Goal: Communication & Community: Answer question/provide support

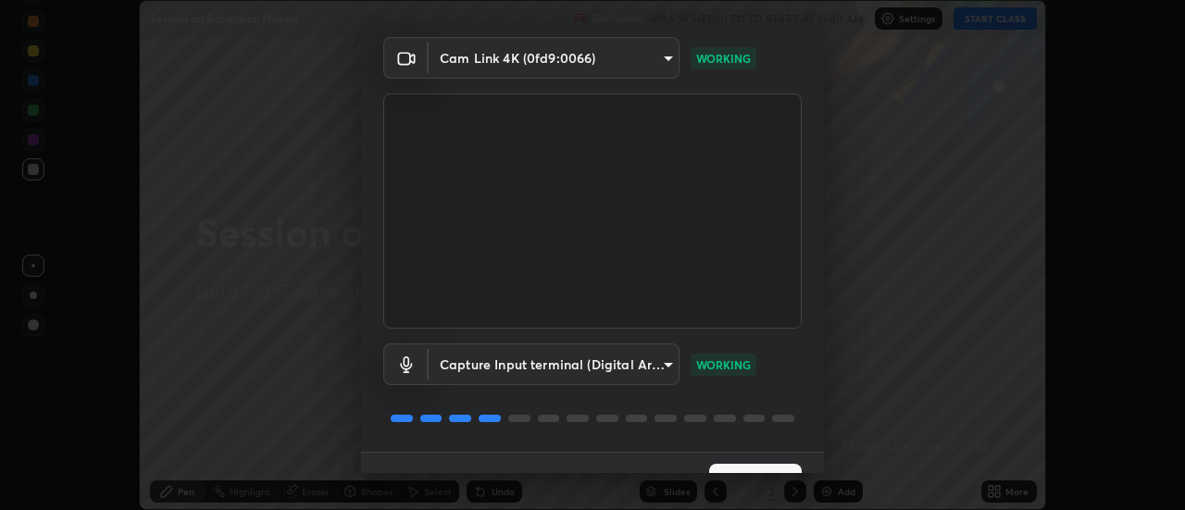
scroll to position [97, 0]
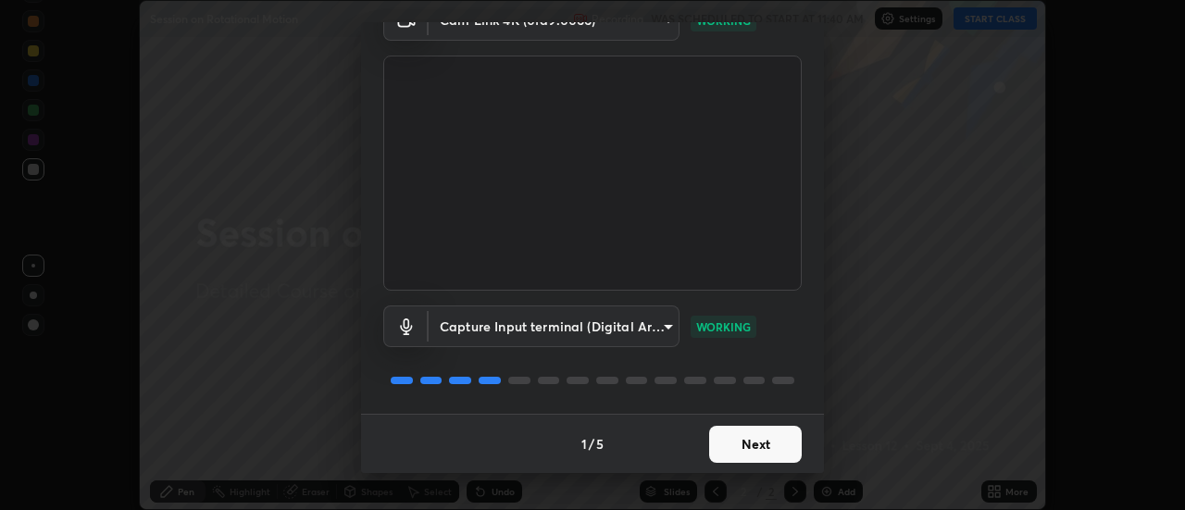
click at [744, 455] on button "Next" at bounding box center [755, 444] width 93 height 37
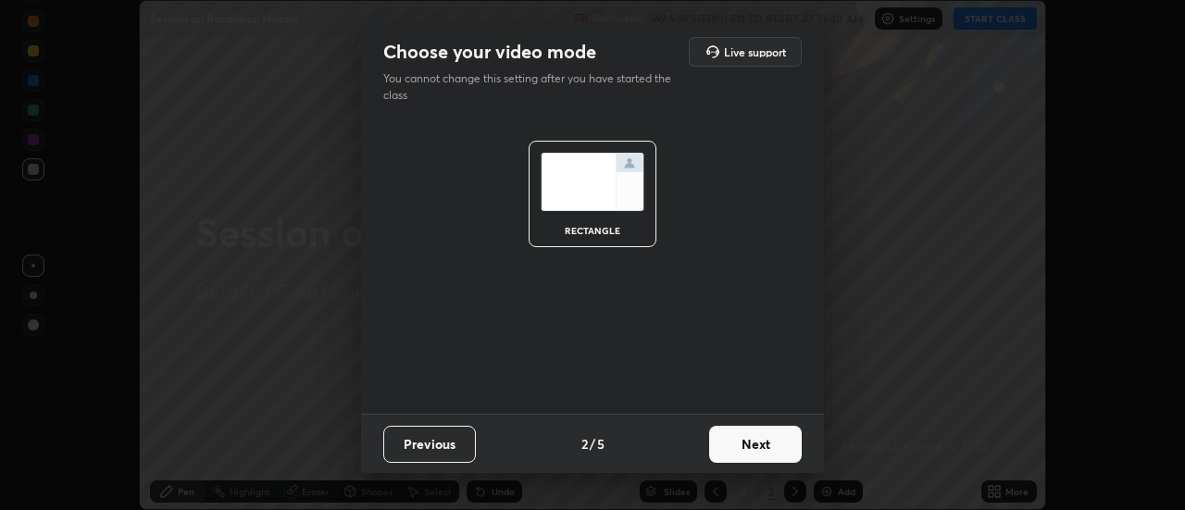
click at [752, 456] on button "Next" at bounding box center [755, 444] width 93 height 37
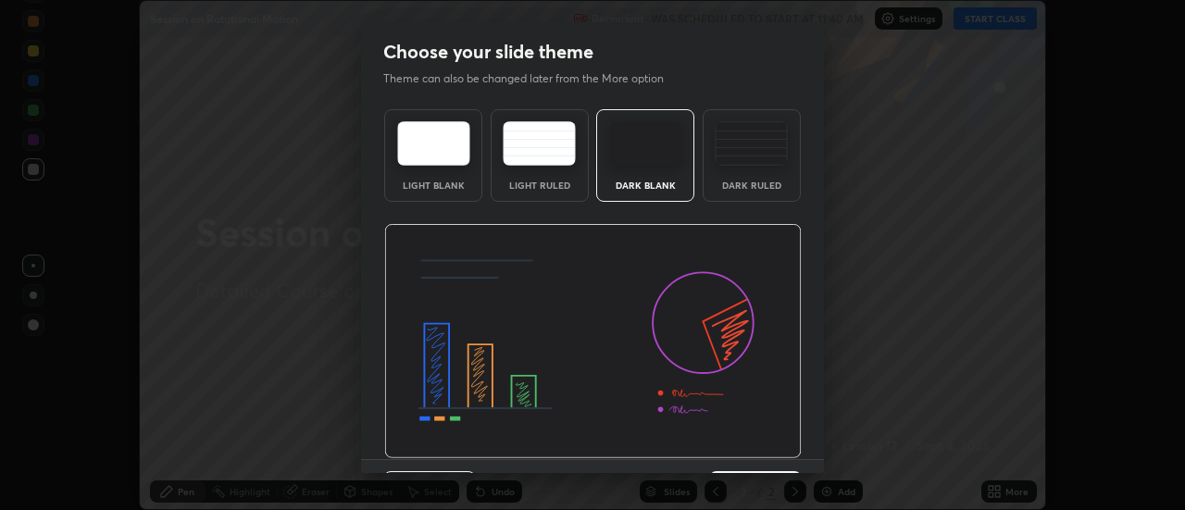
scroll to position [45, 0]
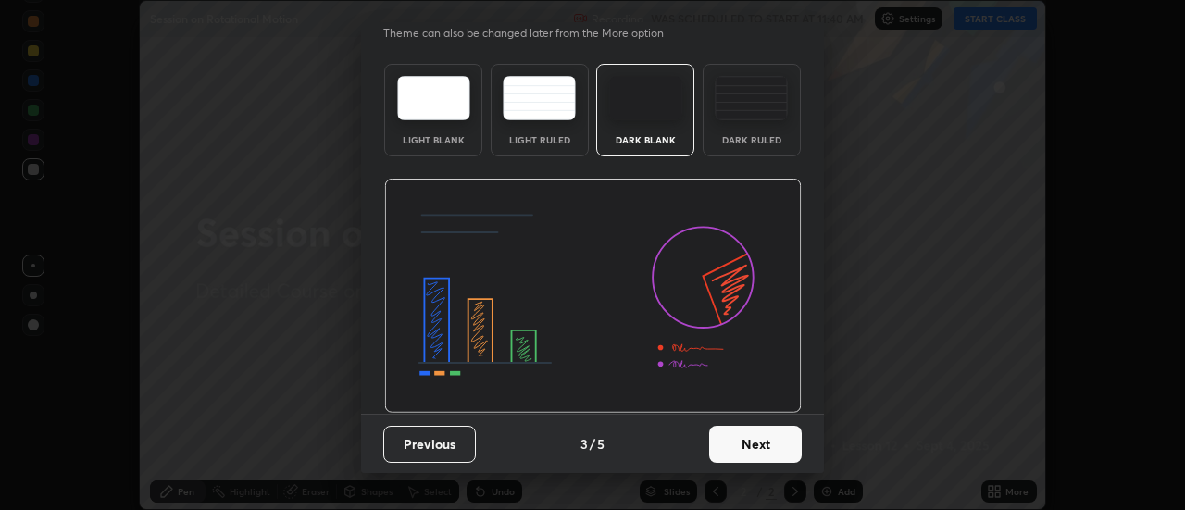
click at [743, 450] on button "Next" at bounding box center [755, 444] width 93 height 37
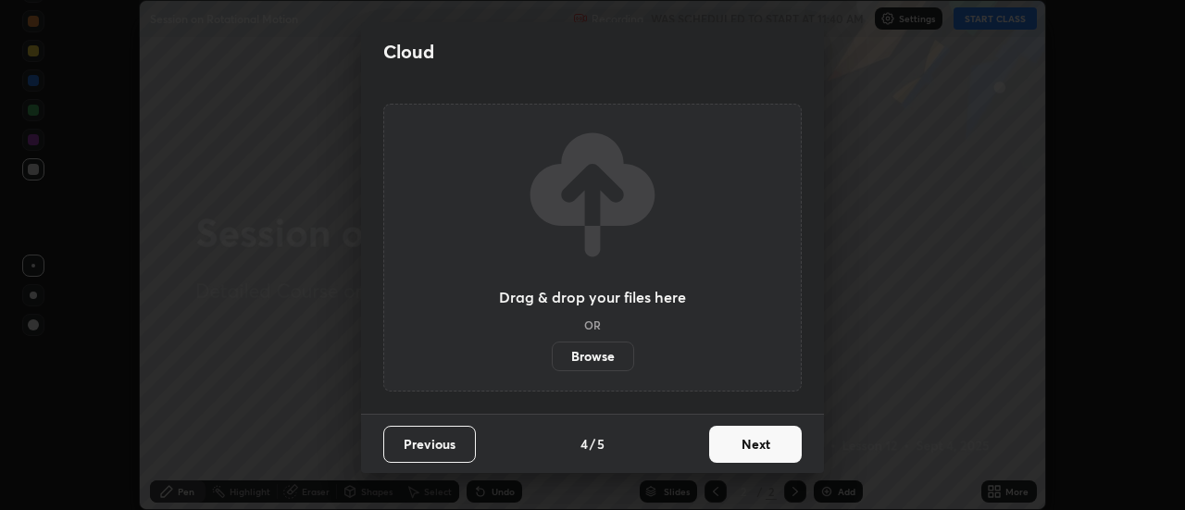
click at [744, 451] on button "Next" at bounding box center [755, 444] width 93 height 37
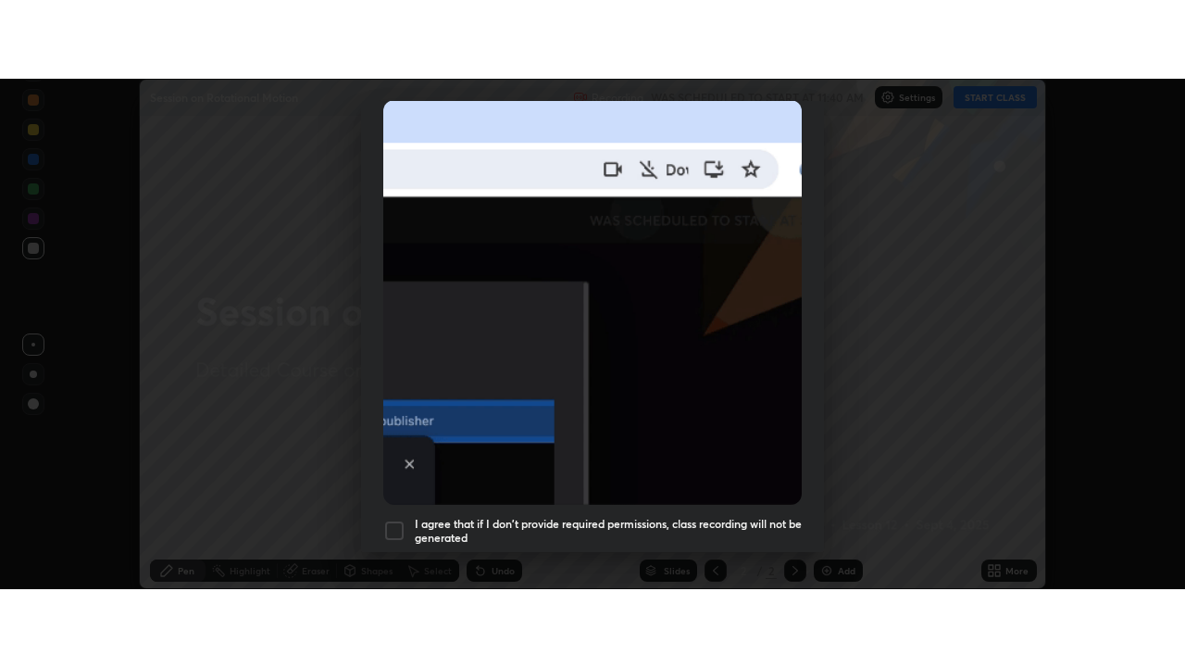
scroll to position [475, 0]
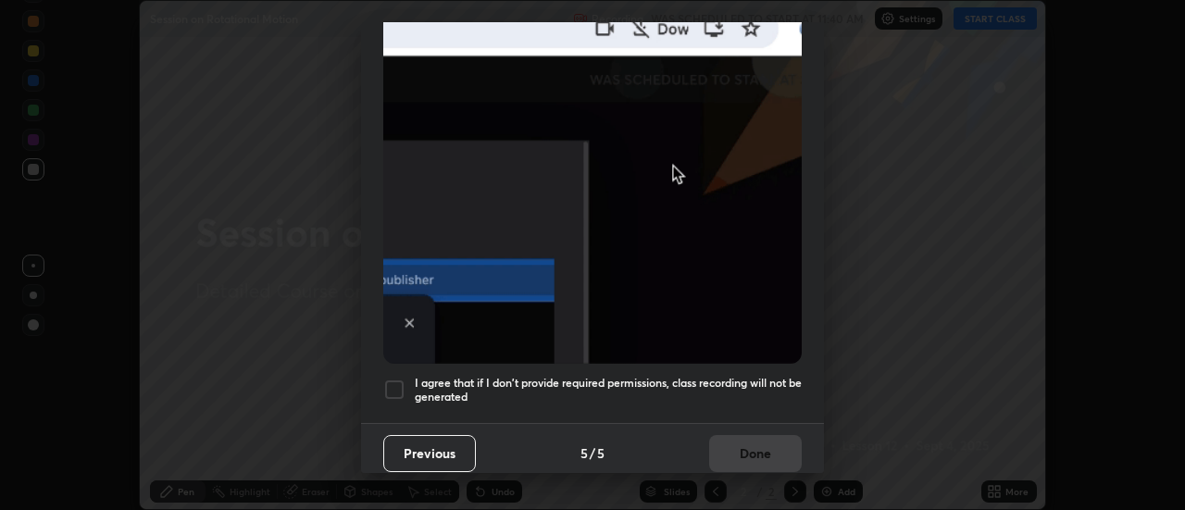
click at [394, 379] on div at bounding box center [394, 390] width 22 height 22
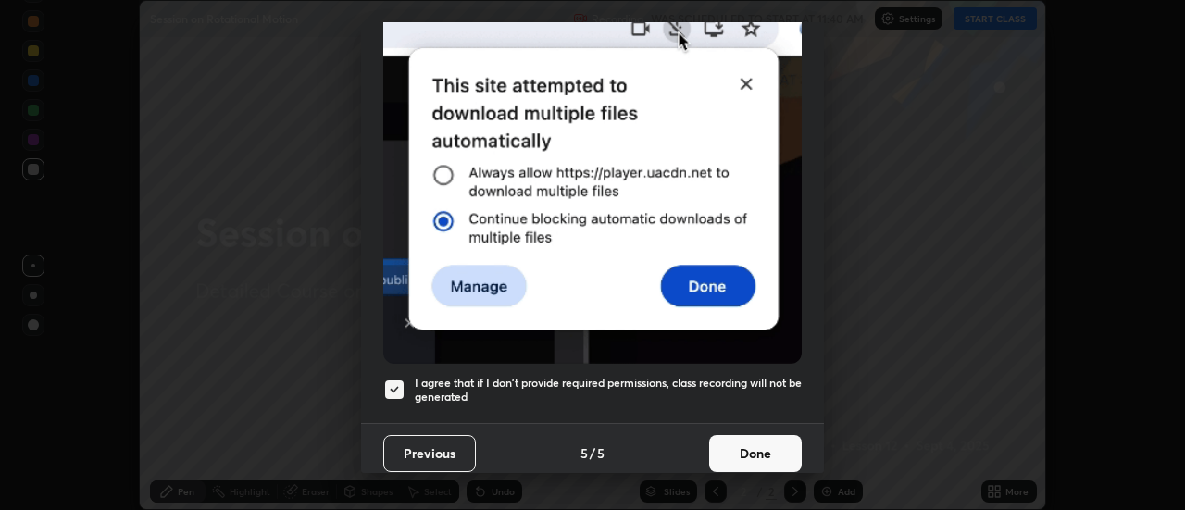
click at [773, 445] on button "Done" at bounding box center [755, 453] width 93 height 37
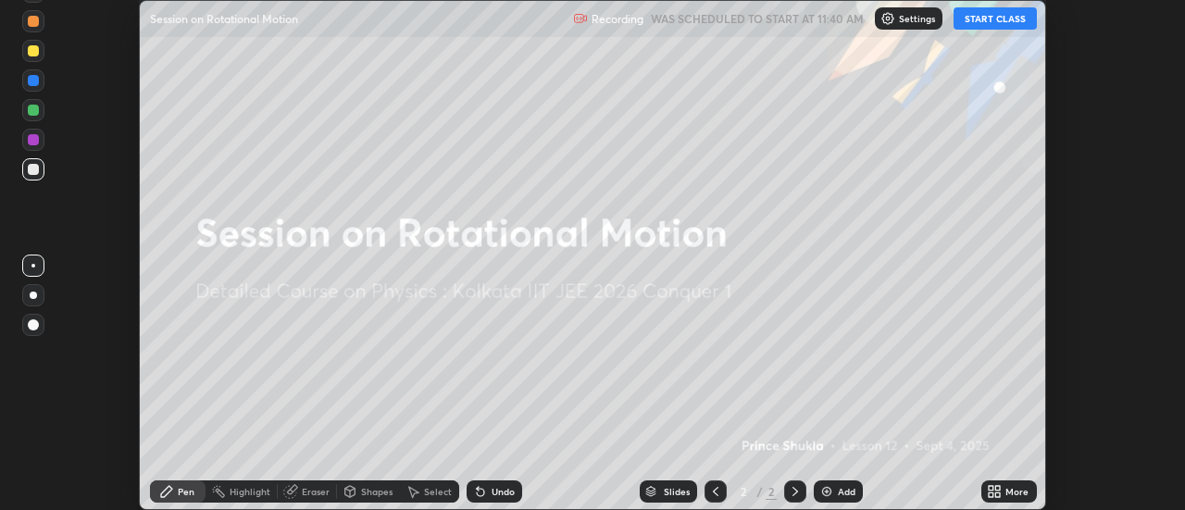
click at [1018, 16] on button "START CLASS" at bounding box center [995, 18] width 83 height 22
click at [1004, 494] on div "More" at bounding box center [1009, 492] width 56 height 22
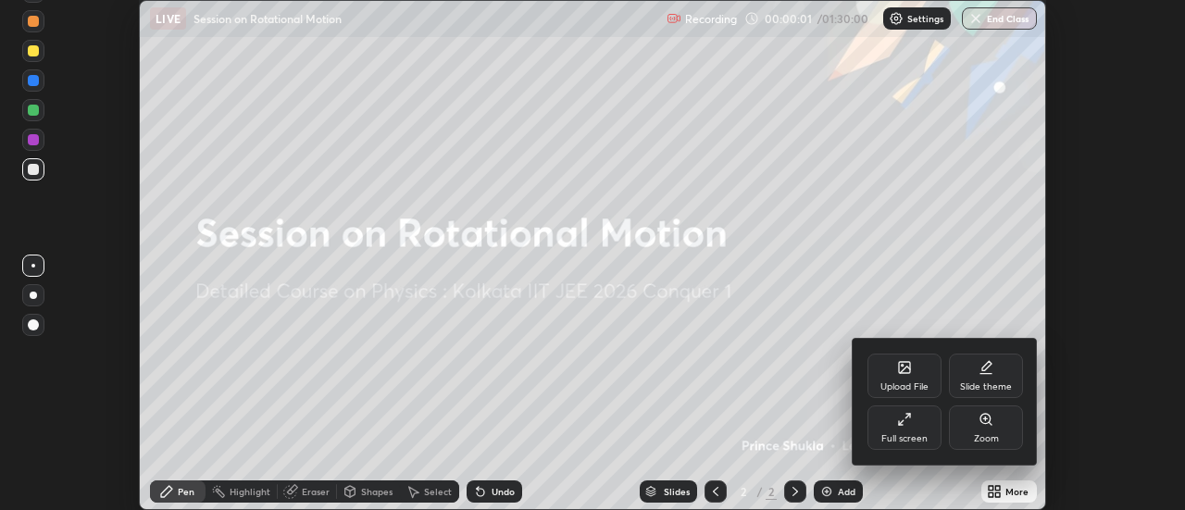
click at [900, 437] on div "Full screen" at bounding box center [904, 438] width 46 height 9
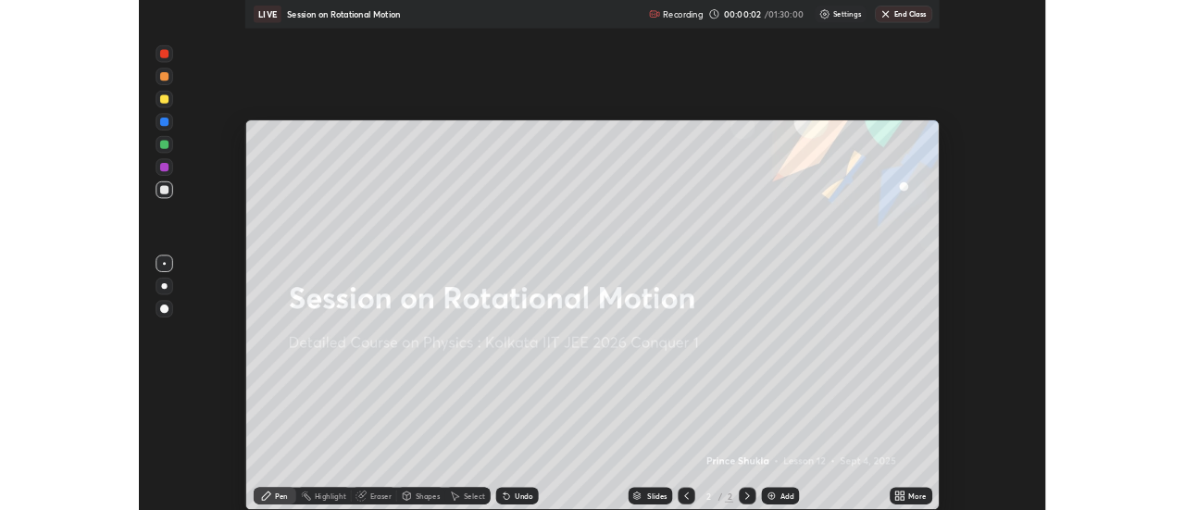
scroll to position [667, 1185]
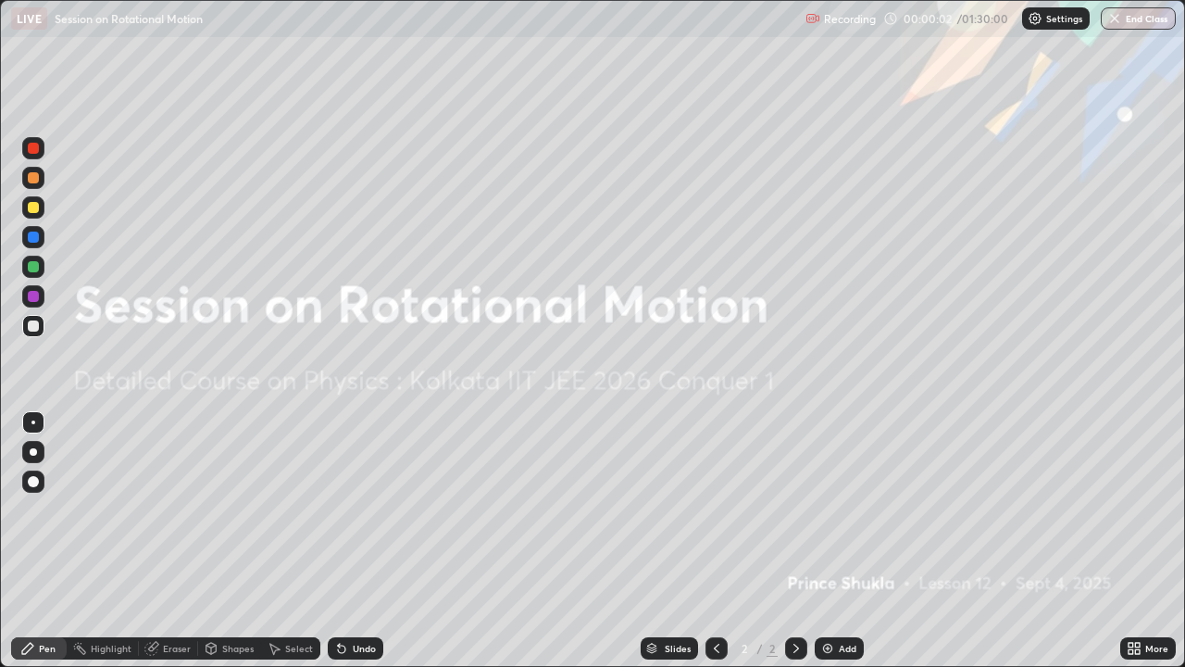
click at [845, 509] on div "Add" at bounding box center [848, 647] width 18 height 9
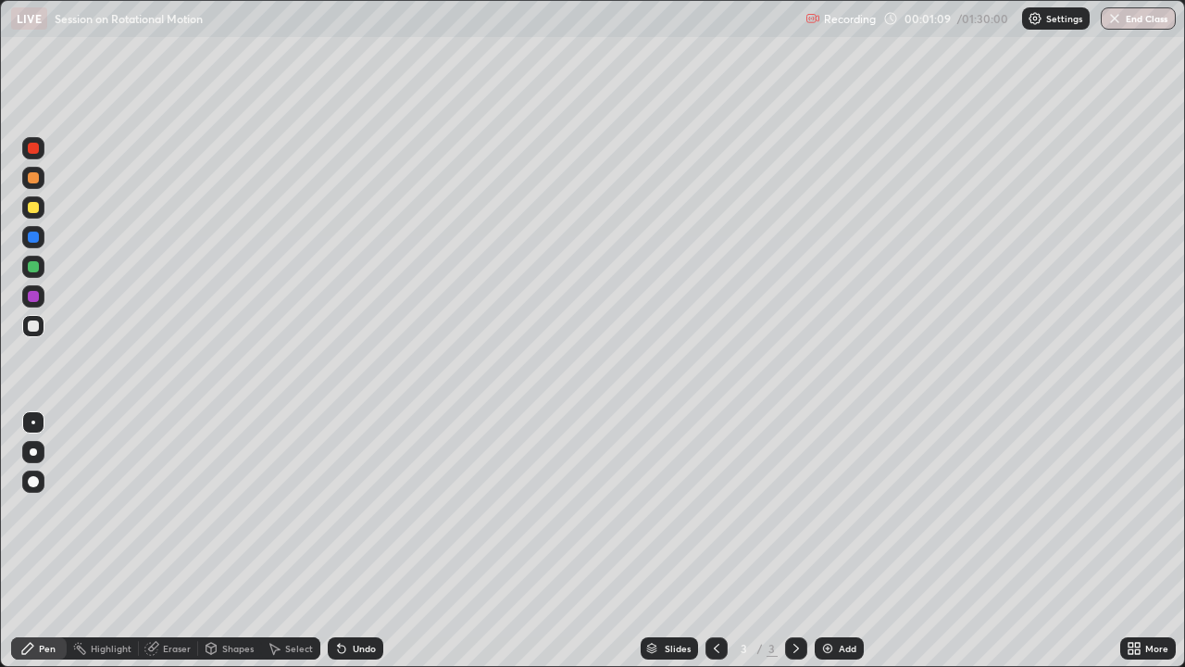
click at [34, 178] on div at bounding box center [33, 177] width 11 height 11
click at [42, 209] on div at bounding box center [33, 207] width 22 height 22
click at [37, 294] on div at bounding box center [33, 296] width 11 height 11
click at [33, 266] on div at bounding box center [33, 266] width 11 height 11
click at [367, 509] on div "Undo" at bounding box center [356, 648] width 56 height 22
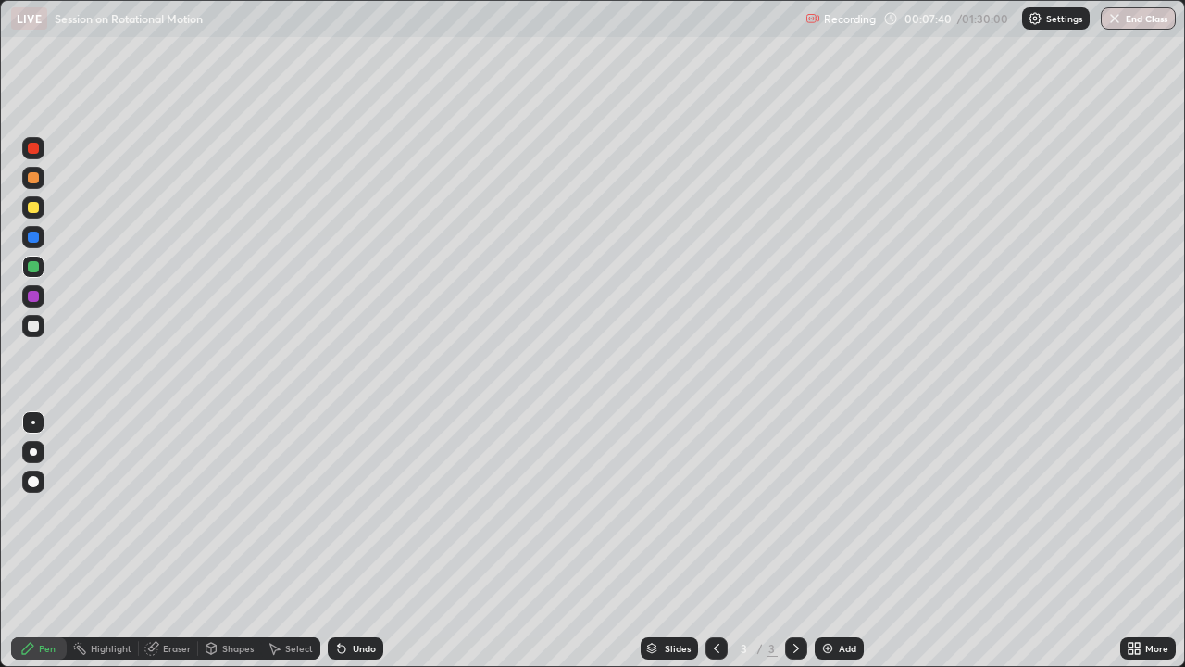
click at [369, 509] on div "Undo" at bounding box center [356, 648] width 56 height 22
click at [370, 509] on div "Undo" at bounding box center [356, 648] width 56 height 22
click at [369, 509] on div "Undo" at bounding box center [356, 648] width 56 height 22
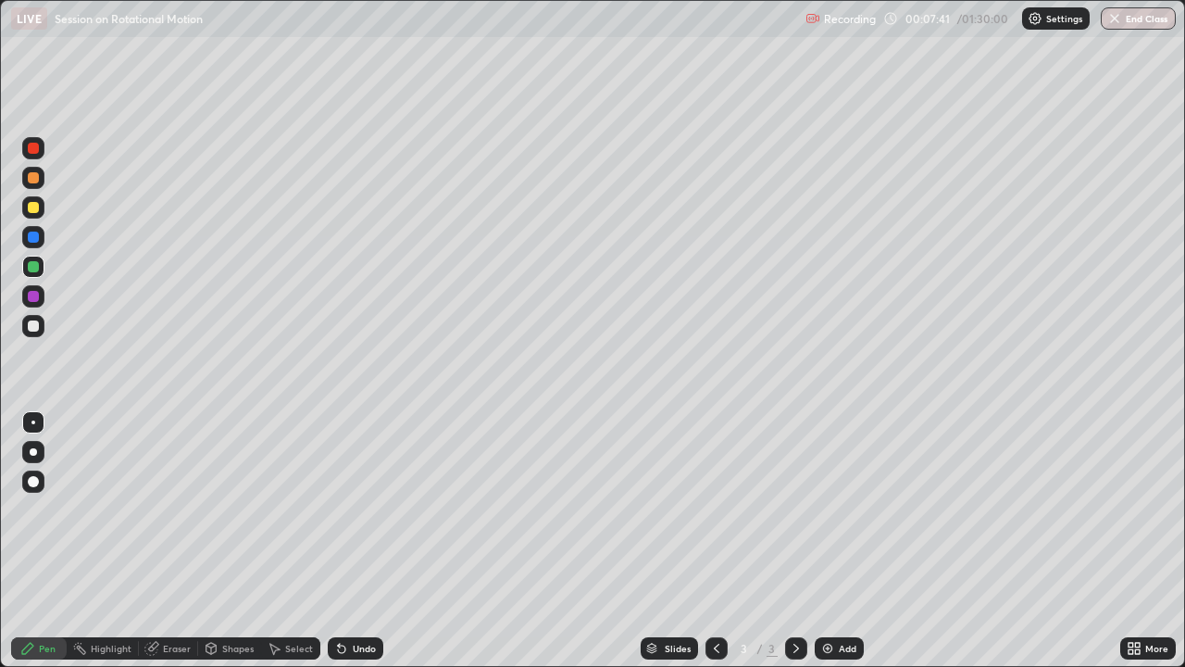
click at [370, 509] on div "Undo" at bounding box center [356, 648] width 56 height 22
click at [372, 509] on div "Undo" at bounding box center [356, 648] width 56 height 22
click at [846, 509] on div "Add" at bounding box center [839, 648] width 49 height 22
click at [709, 509] on icon at bounding box center [716, 648] width 15 height 15
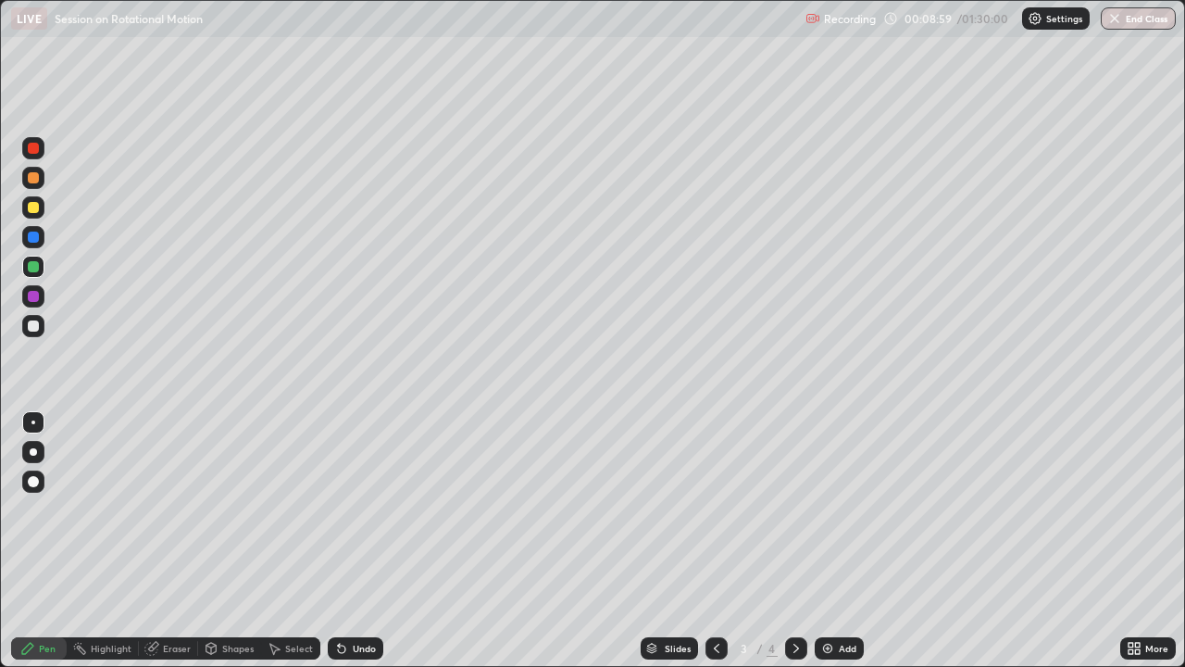
click at [793, 509] on icon at bounding box center [796, 648] width 15 height 15
click at [709, 509] on icon at bounding box center [716, 648] width 15 height 15
click at [794, 509] on div at bounding box center [796, 648] width 22 height 22
click at [718, 509] on icon at bounding box center [716, 648] width 15 height 15
click at [794, 509] on icon at bounding box center [796, 648] width 15 height 15
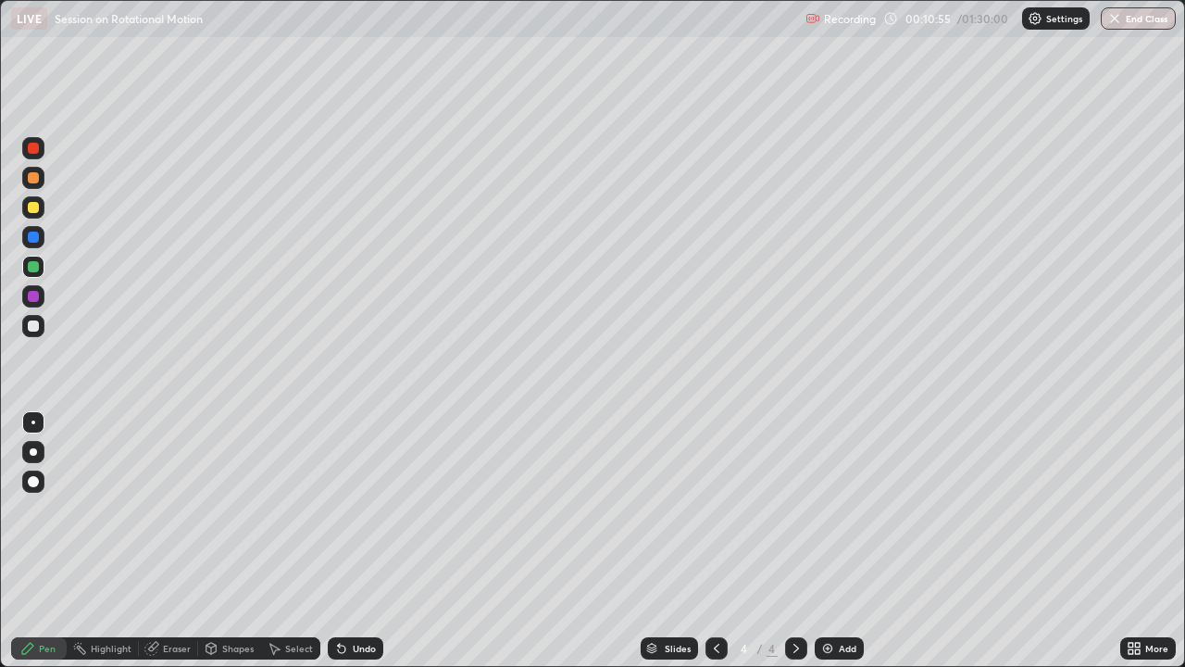
click at [40, 183] on div at bounding box center [33, 178] width 22 height 22
click at [174, 509] on div "Eraser" at bounding box center [177, 647] width 28 height 9
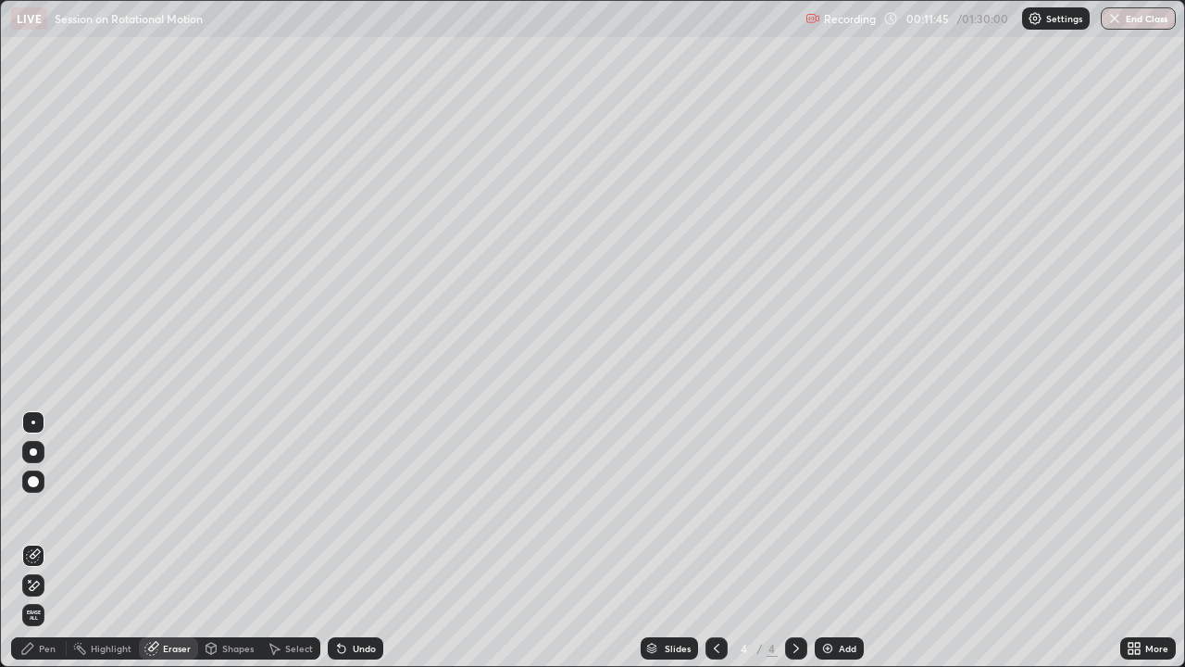
click at [46, 509] on div "Pen" at bounding box center [47, 647] width 17 height 9
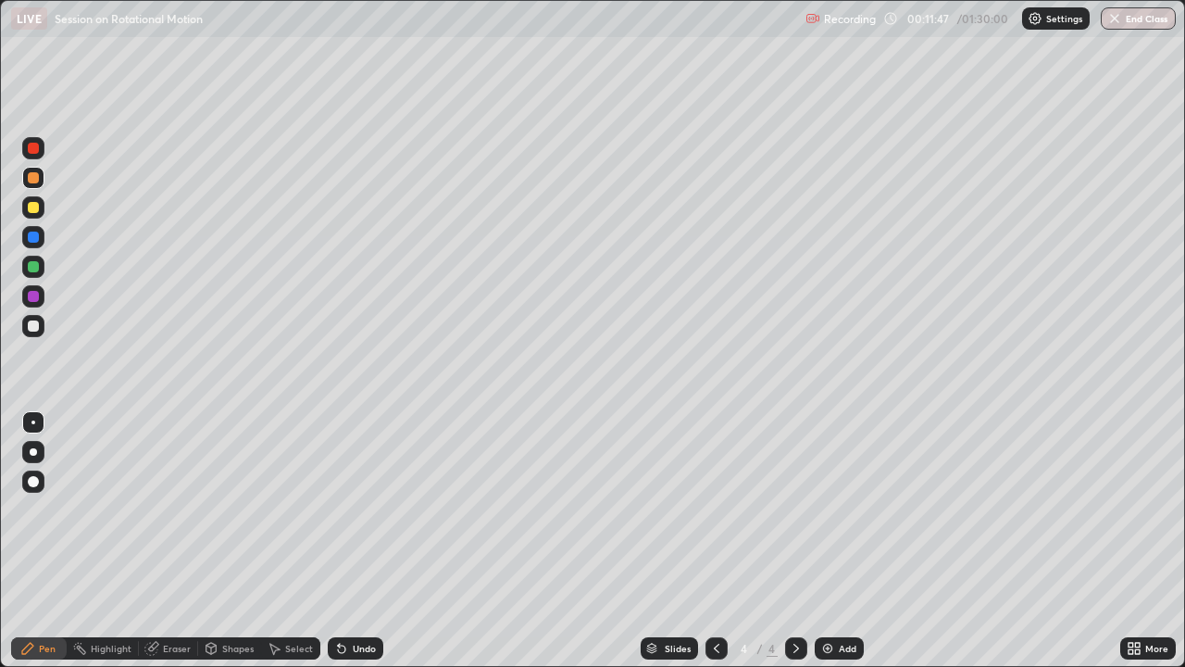
click at [715, 509] on icon at bounding box center [716, 648] width 15 height 15
click at [800, 509] on div at bounding box center [796, 648] width 22 height 22
click at [1140, 509] on div "More" at bounding box center [1148, 648] width 56 height 22
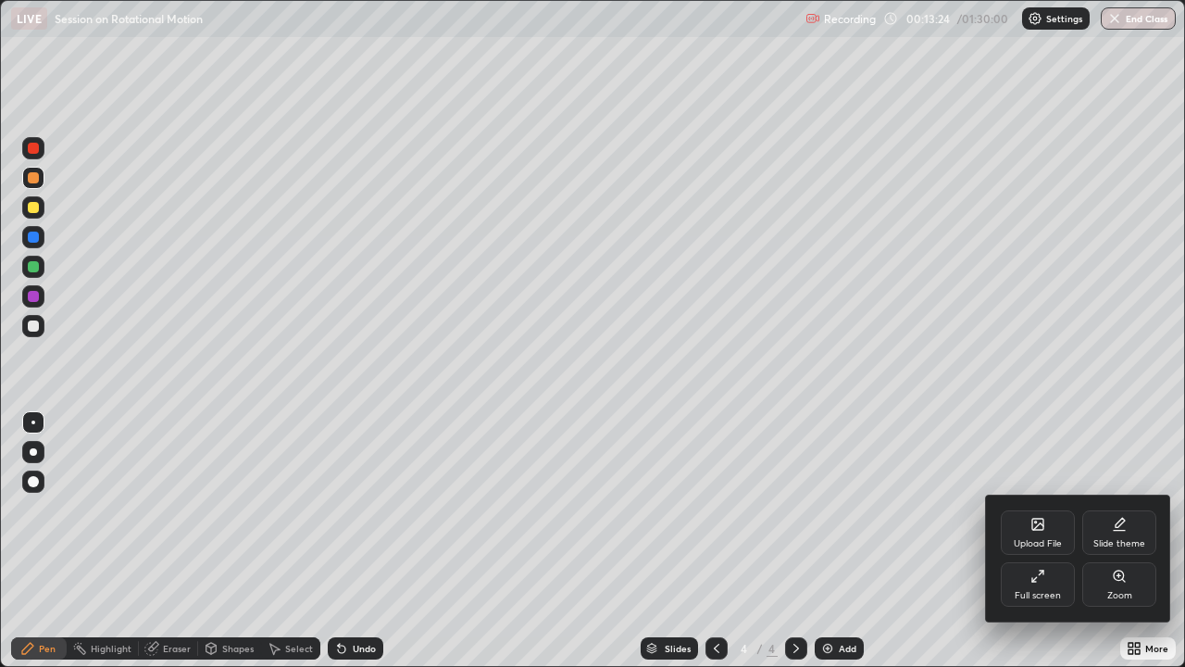
click at [688, 509] on div at bounding box center [592, 333] width 1185 height 667
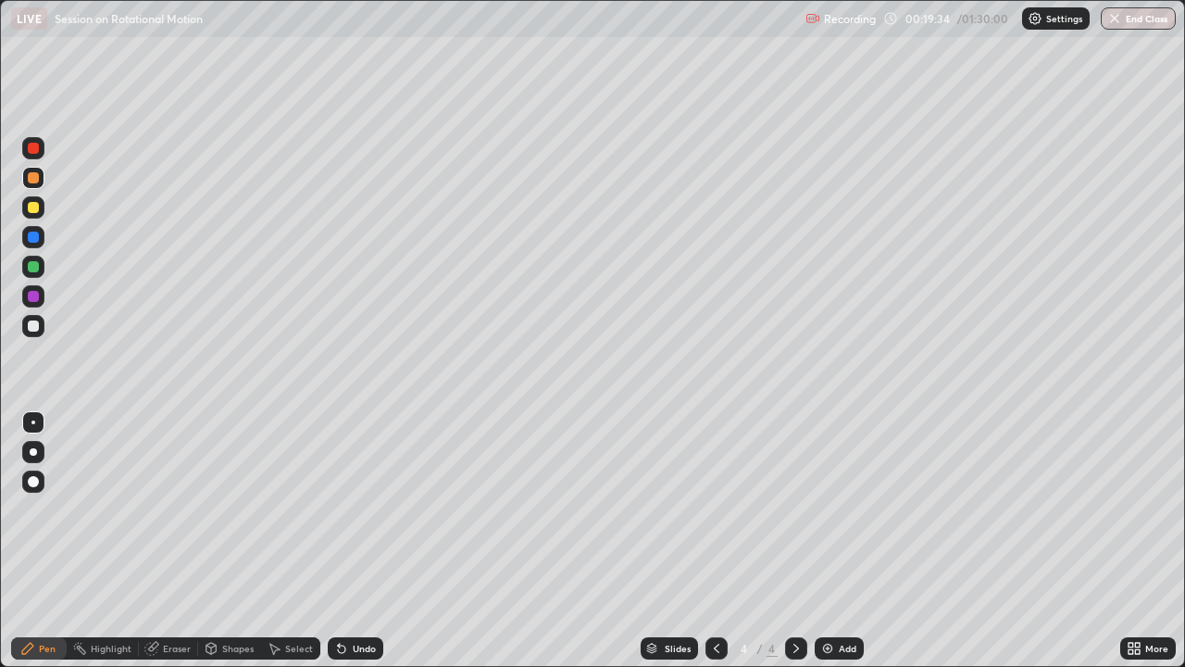
click at [836, 509] on div "Add" at bounding box center [839, 648] width 49 height 22
click at [711, 509] on icon at bounding box center [716, 648] width 15 height 15
click at [789, 509] on icon at bounding box center [796, 648] width 15 height 15
click at [39, 206] on div at bounding box center [33, 207] width 22 height 22
click at [711, 509] on icon at bounding box center [716, 648] width 15 height 15
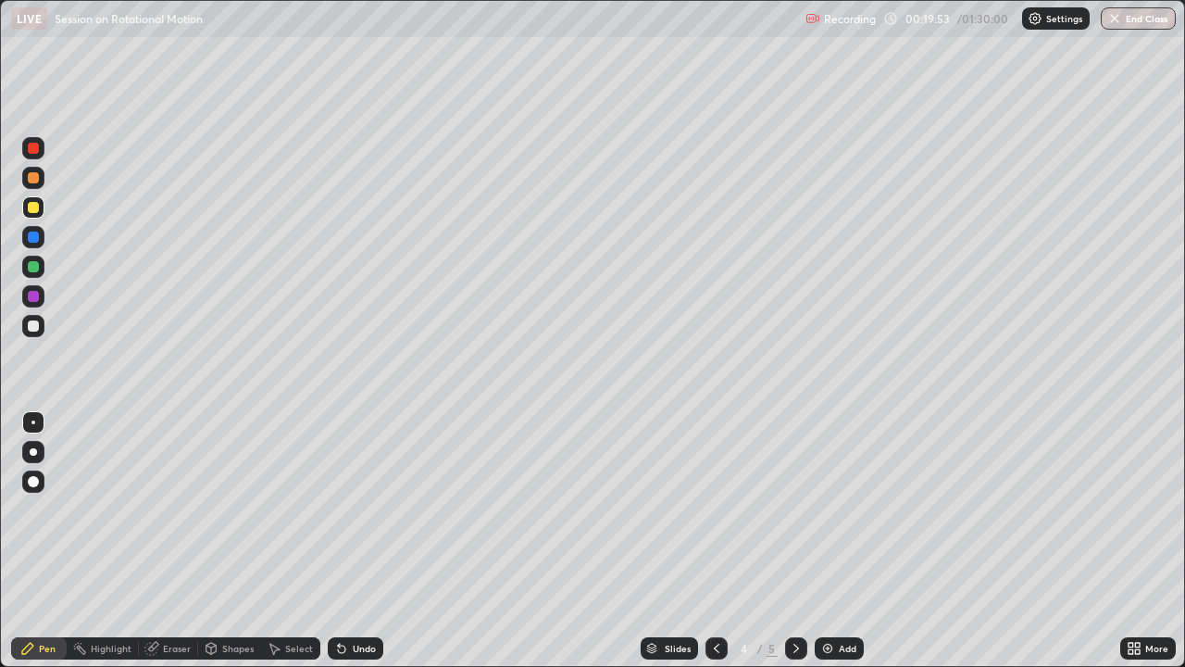
click at [791, 509] on icon at bounding box center [796, 648] width 15 height 15
click at [714, 509] on icon at bounding box center [716, 648] width 15 height 15
click at [786, 509] on div at bounding box center [796, 648] width 22 height 22
click at [715, 509] on icon at bounding box center [716, 648] width 15 height 15
click at [794, 509] on icon at bounding box center [796, 648] width 15 height 15
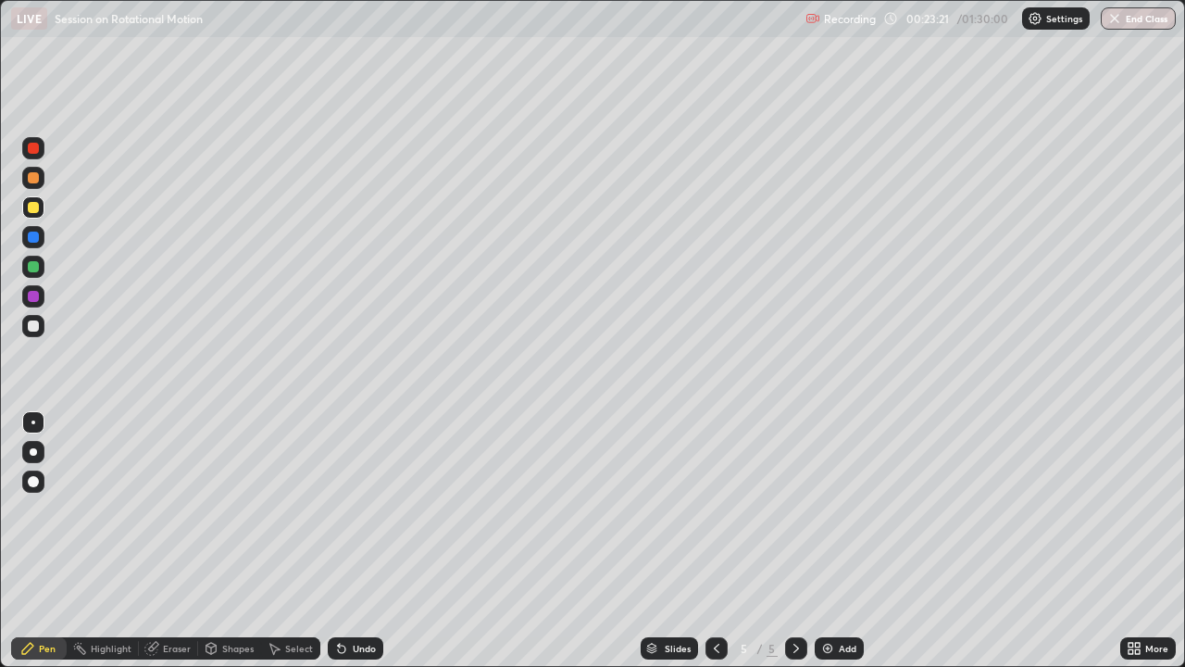
click at [368, 509] on div "Undo" at bounding box center [356, 648] width 56 height 22
click at [834, 509] on div "Add" at bounding box center [839, 648] width 49 height 22
click at [723, 509] on div at bounding box center [717, 648] width 22 height 22
click at [794, 509] on icon at bounding box center [796, 648] width 15 height 15
click at [831, 509] on img at bounding box center [827, 648] width 15 height 15
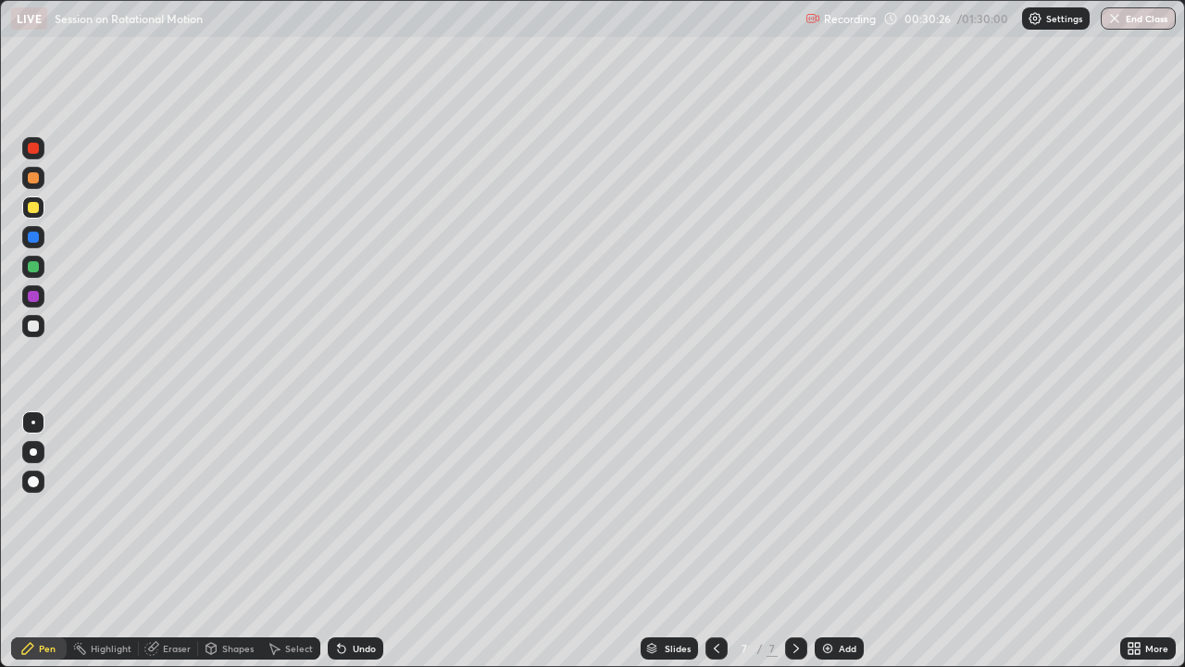
click at [38, 184] on div at bounding box center [33, 178] width 22 height 22
click at [35, 216] on div at bounding box center [33, 207] width 22 height 22
click at [34, 326] on div at bounding box center [33, 325] width 11 height 11
click at [34, 207] on div at bounding box center [33, 207] width 11 height 11
click at [36, 264] on div at bounding box center [33, 266] width 11 height 11
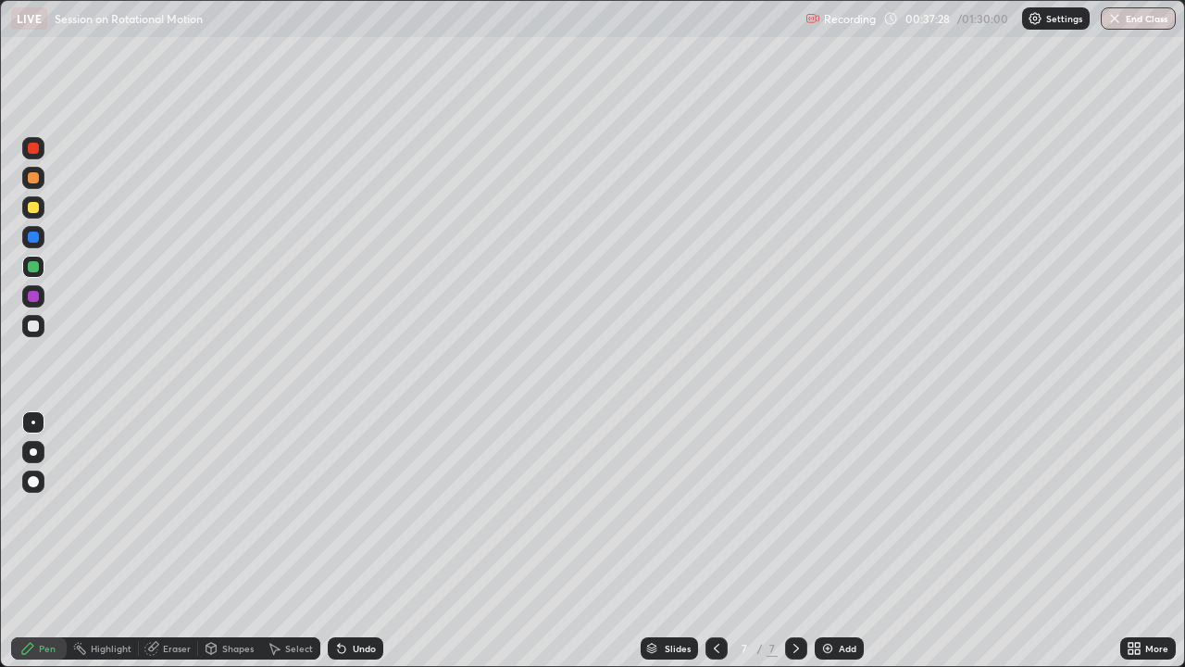
click at [183, 509] on div "Eraser" at bounding box center [177, 647] width 28 height 9
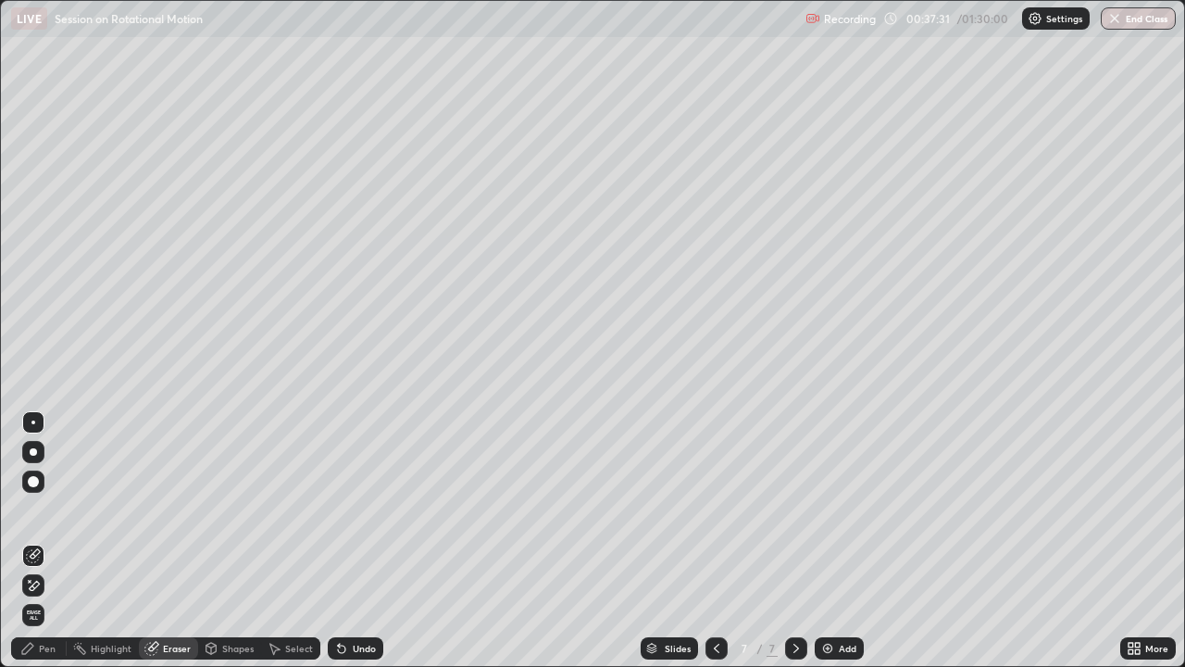
click at [53, 509] on div "Pen" at bounding box center [39, 648] width 56 height 22
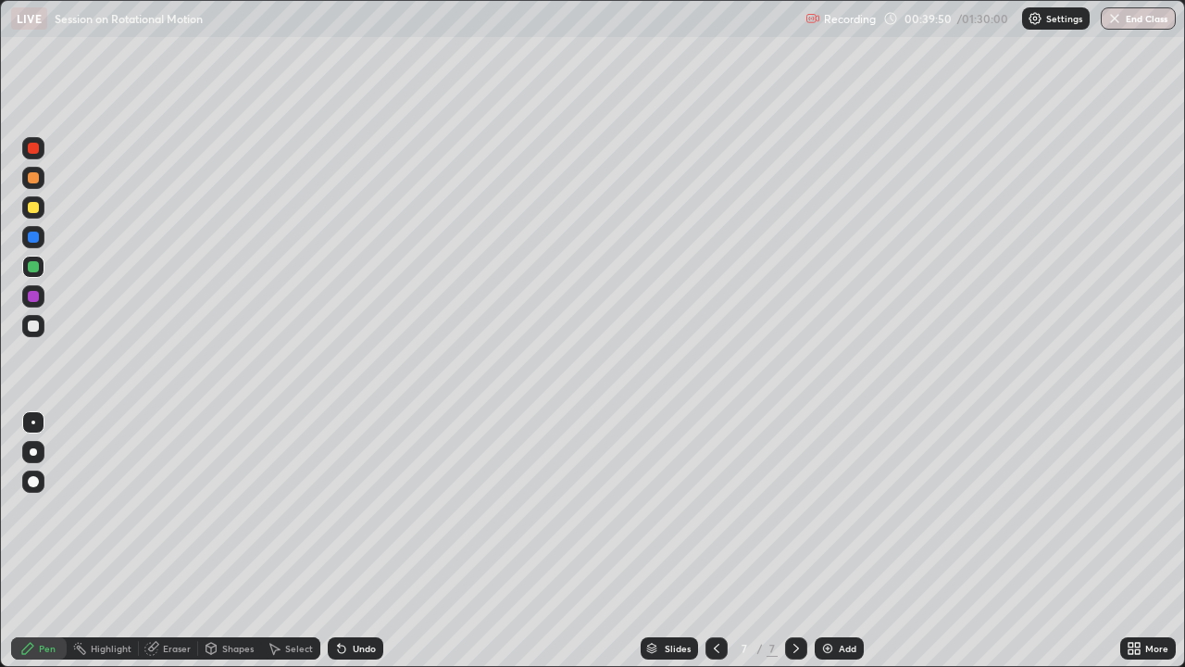
click at [39, 298] on div at bounding box center [33, 296] width 22 height 22
click at [39, 242] on div at bounding box center [33, 237] width 22 height 22
click at [44, 264] on div at bounding box center [33, 267] width 22 height 22
click at [845, 509] on div "Add" at bounding box center [848, 647] width 18 height 9
click at [713, 509] on icon at bounding box center [716, 648] width 15 height 15
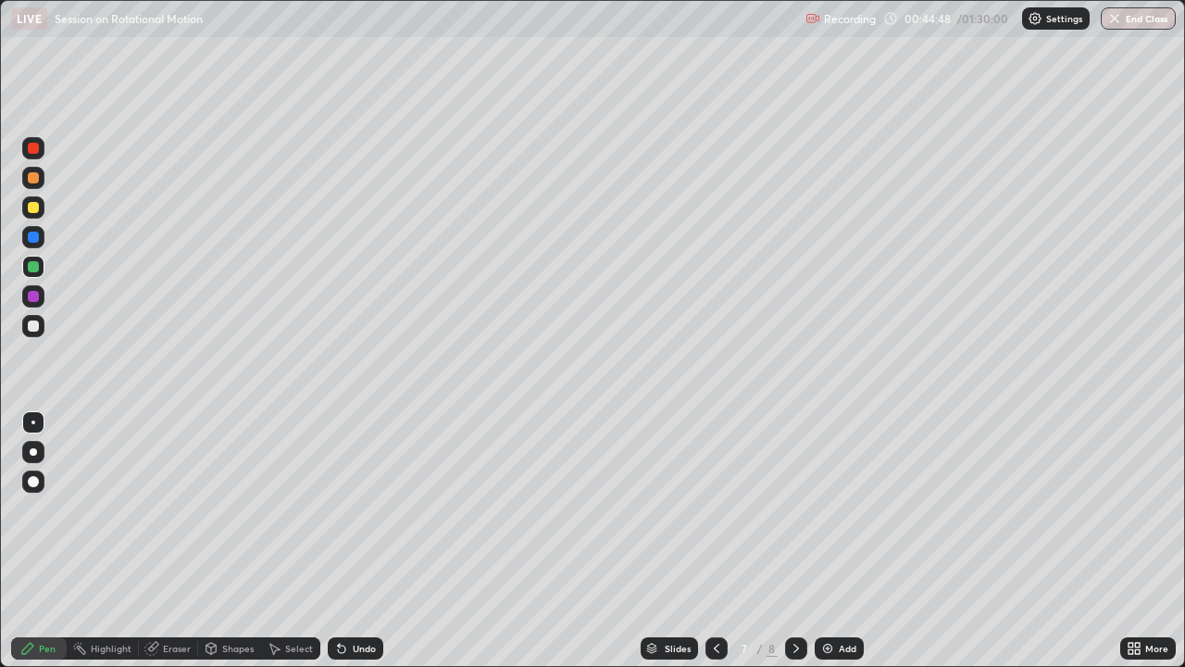
click at [795, 509] on icon at bounding box center [796, 648] width 15 height 15
click at [714, 509] on icon at bounding box center [716, 648] width 15 height 15
click at [794, 509] on icon at bounding box center [796, 648] width 15 height 15
click at [715, 509] on icon at bounding box center [716, 648] width 15 height 15
click at [794, 509] on icon at bounding box center [796, 648] width 15 height 15
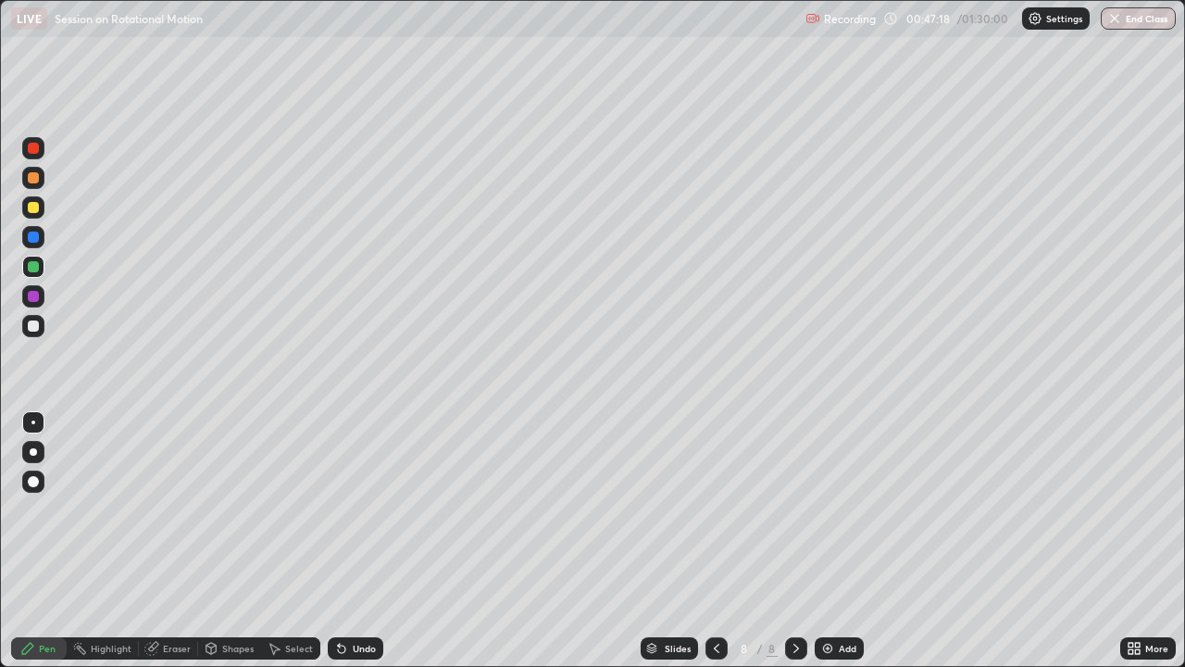
click at [40, 182] on div at bounding box center [33, 178] width 22 height 22
click at [36, 209] on div at bounding box center [33, 207] width 11 height 11
click at [371, 509] on div "Undo" at bounding box center [364, 647] width 23 height 9
click at [843, 509] on div "Add" at bounding box center [848, 647] width 18 height 9
click at [34, 179] on div at bounding box center [33, 177] width 11 height 11
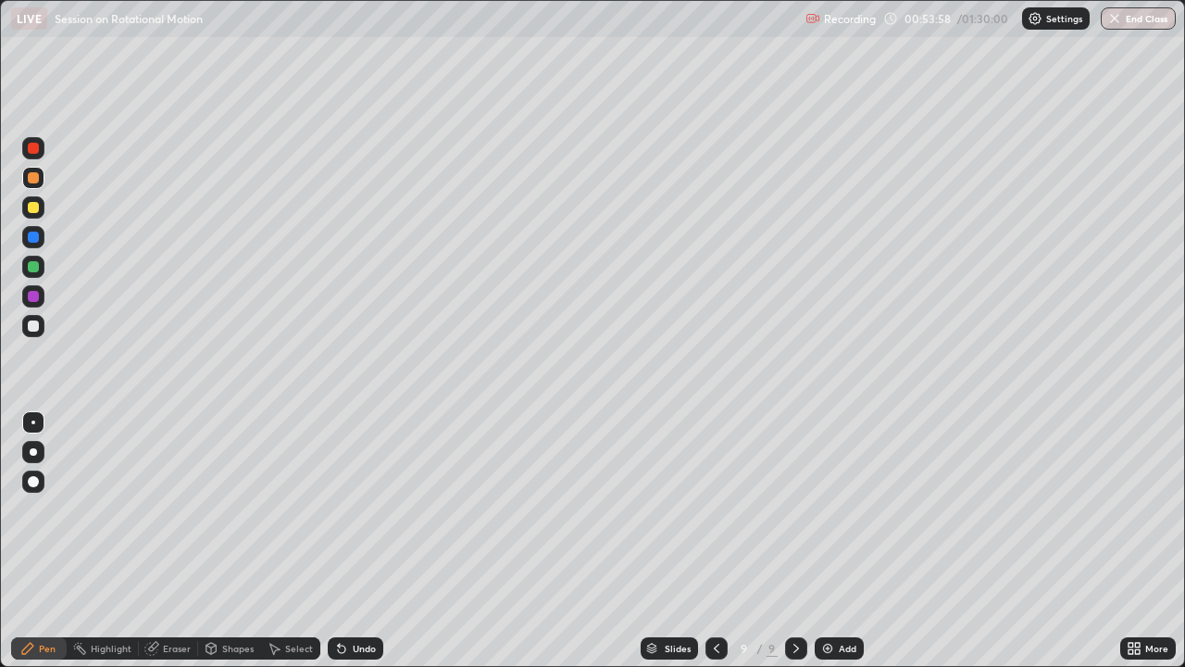
click at [715, 509] on icon at bounding box center [716, 648] width 15 height 15
click at [795, 509] on icon at bounding box center [796, 647] width 6 height 9
click at [716, 509] on icon at bounding box center [716, 648] width 15 height 15
click at [793, 509] on icon at bounding box center [796, 648] width 15 height 15
click at [715, 509] on icon at bounding box center [716, 648] width 15 height 15
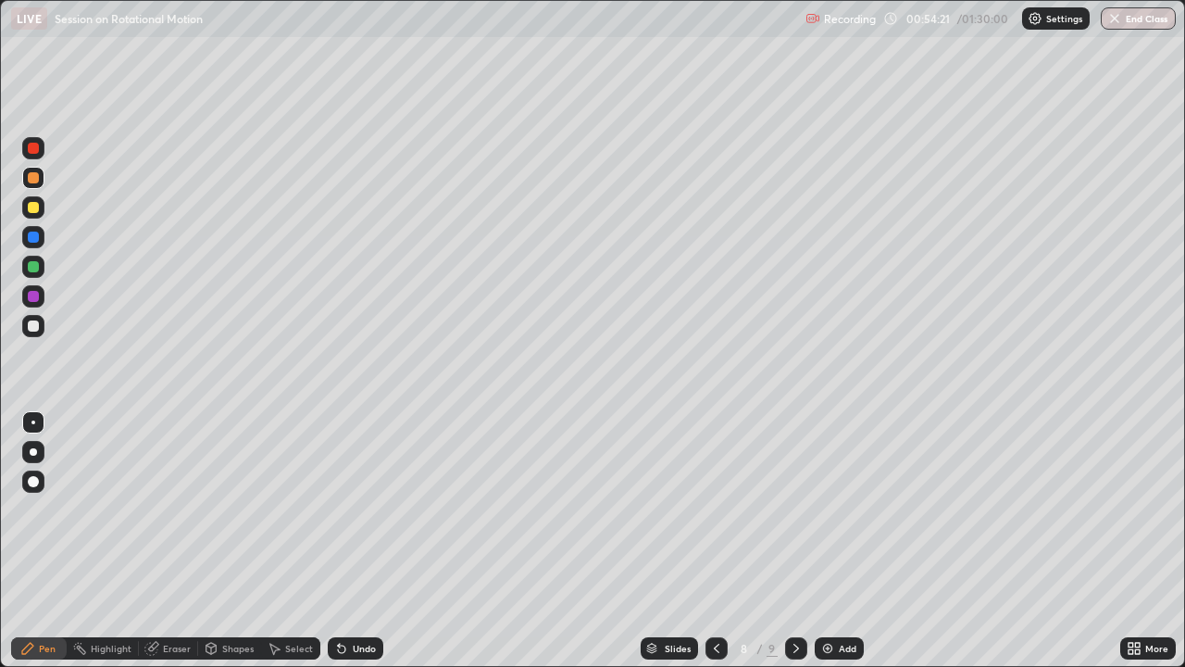
click at [794, 509] on icon at bounding box center [796, 648] width 15 height 15
click at [357, 509] on div "Undo" at bounding box center [364, 647] width 23 height 9
click at [714, 509] on icon at bounding box center [716, 648] width 15 height 15
click at [796, 509] on div at bounding box center [796, 648] width 22 height 37
click at [44, 155] on div at bounding box center [33, 148] width 22 height 30
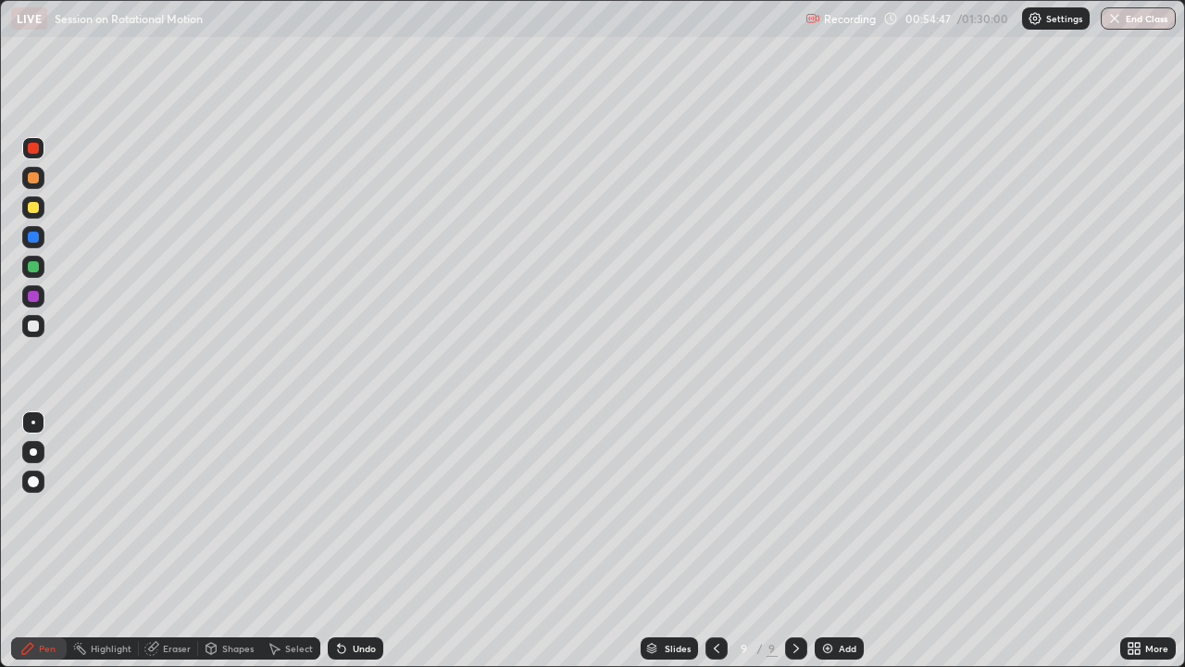
click at [715, 509] on icon at bounding box center [716, 648] width 15 height 15
click at [794, 509] on icon at bounding box center [796, 648] width 15 height 15
click at [794, 509] on icon at bounding box center [796, 647] width 6 height 9
click at [181, 509] on div "Eraser" at bounding box center [177, 647] width 28 height 9
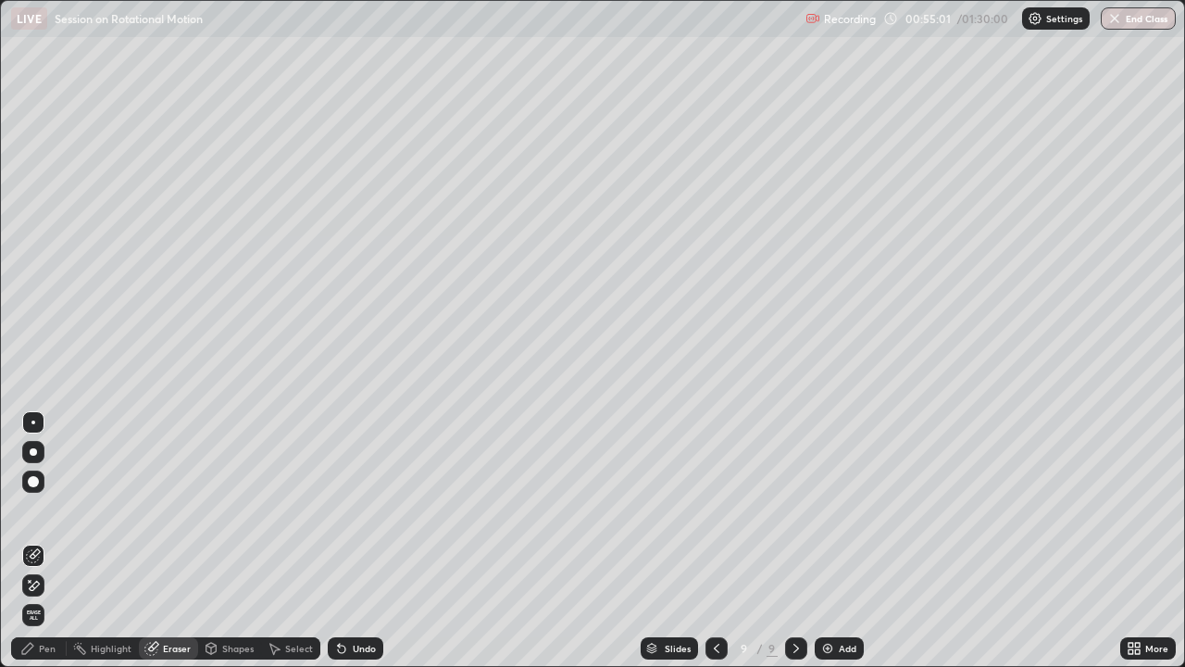
click at [46, 509] on div "Pen" at bounding box center [47, 647] width 17 height 9
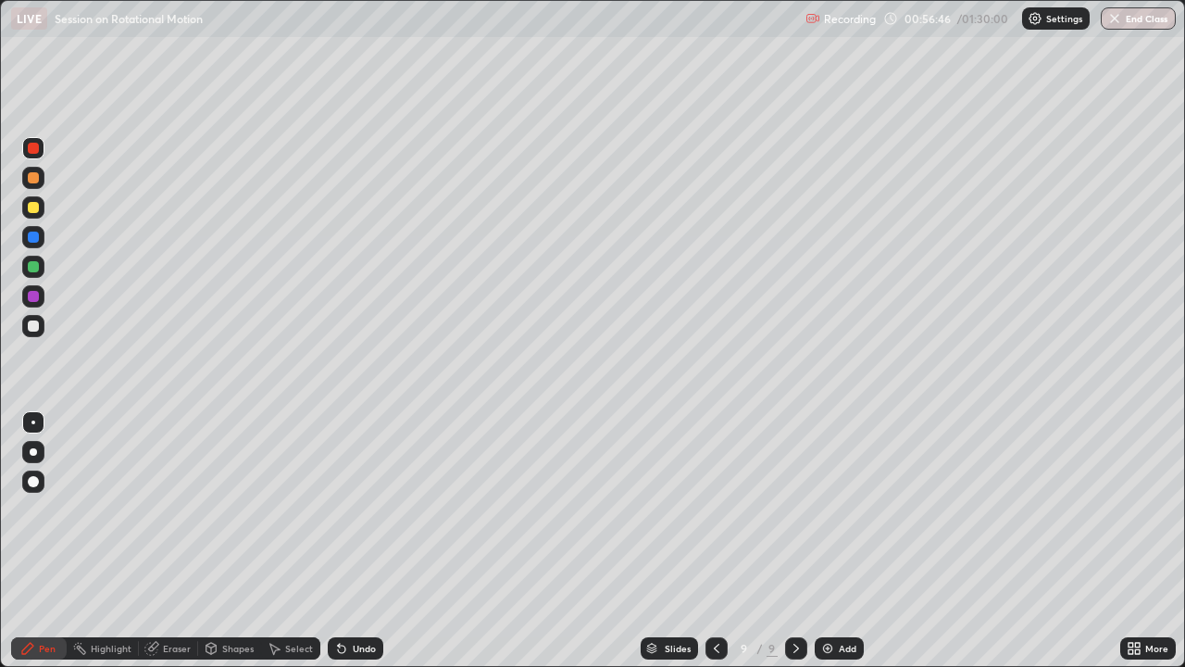
click at [180, 509] on div "Eraser" at bounding box center [168, 648] width 59 height 22
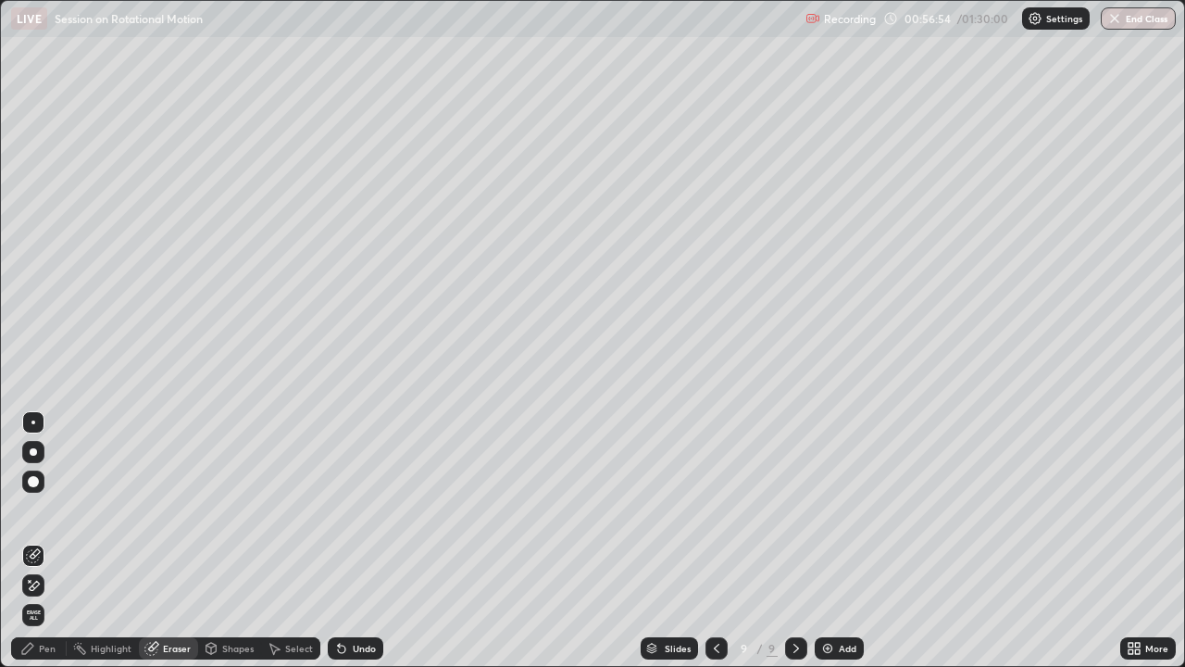
click at [44, 509] on div "Pen" at bounding box center [39, 648] width 56 height 22
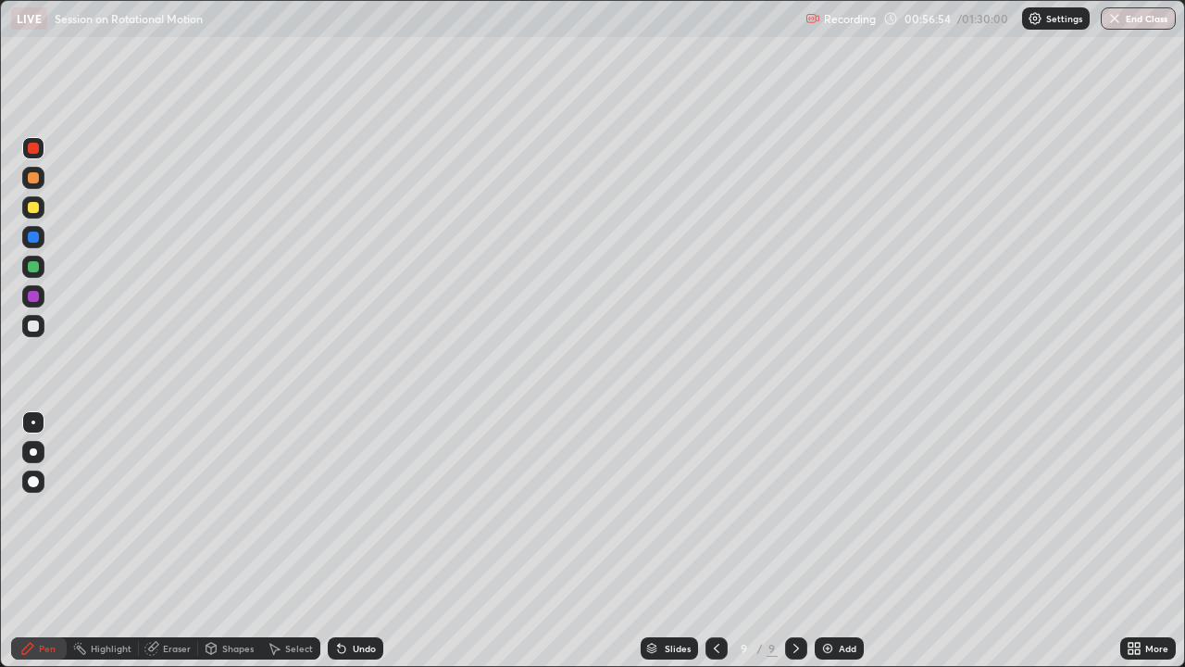
click at [42, 509] on div "Pen" at bounding box center [39, 648] width 56 height 22
click at [35, 208] on div at bounding box center [33, 207] width 11 height 11
click at [183, 509] on div "Eraser" at bounding box center [177, 647] width 28 height 9
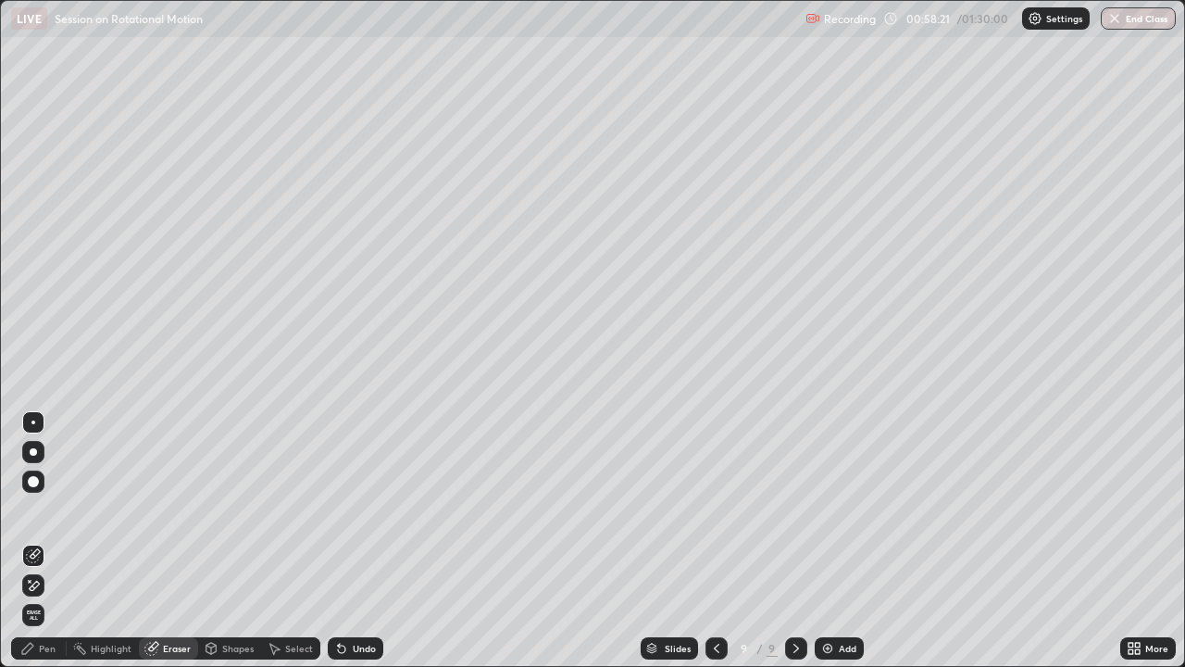
click at [50, 509] on div "Pen" at bounding box center [39, 648] width 56 height 22
click at [49, 509] on div "Pen" at bounding box center [39, 648] width 56 height 22
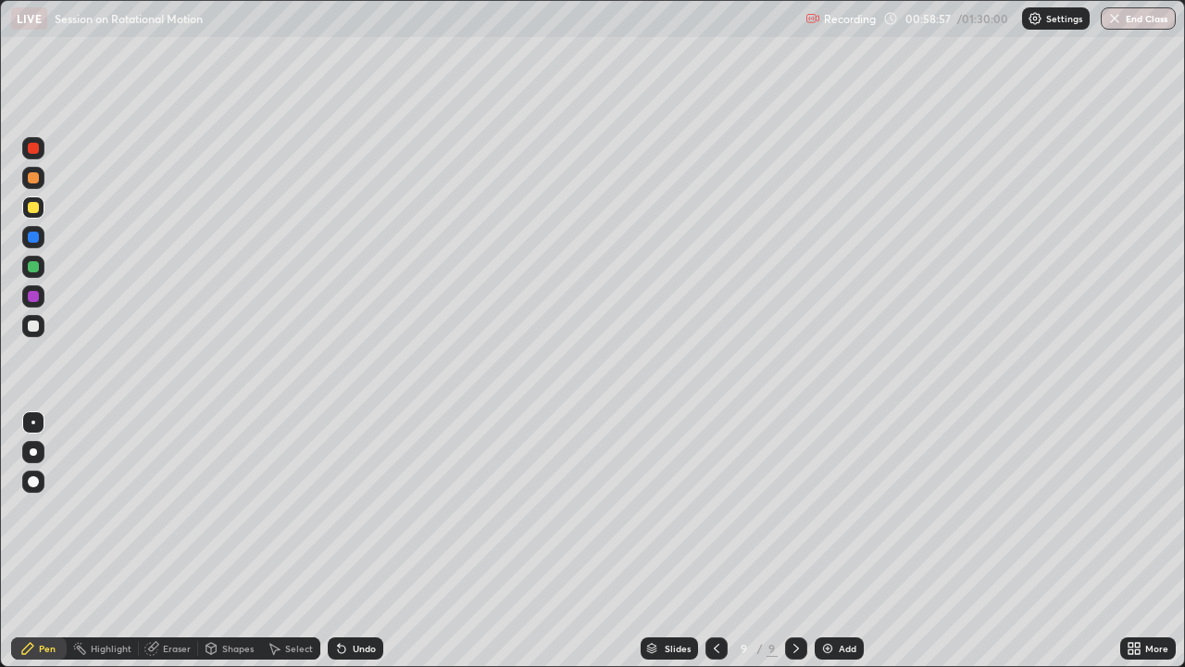
click at [119, 509] on div "Highlight" at bounding box center [103, 648] width 72 height 22
click at [177, 509] on div "Eraser" at bounding box center [177, 647] width 28 height 9
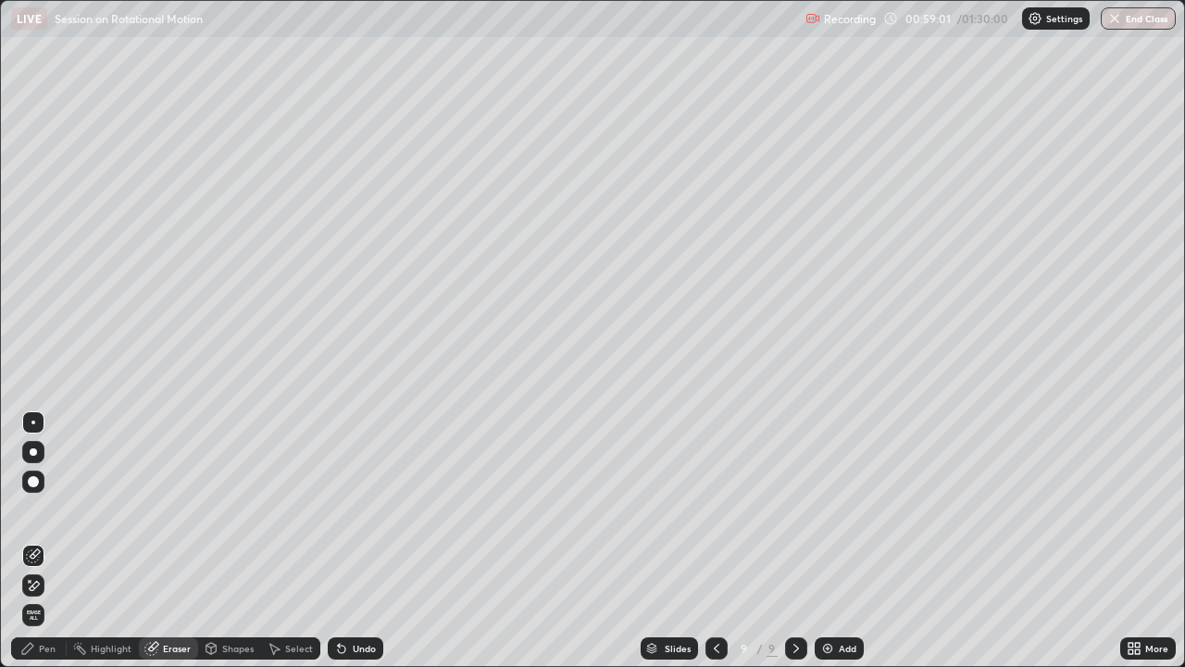
click at [43, 509] on div "Pen" at bounding box center [39, 648] width 56 height 22
click at [42, 509] on div "Pen" at bounding box center [47, 647] width 17 height 9
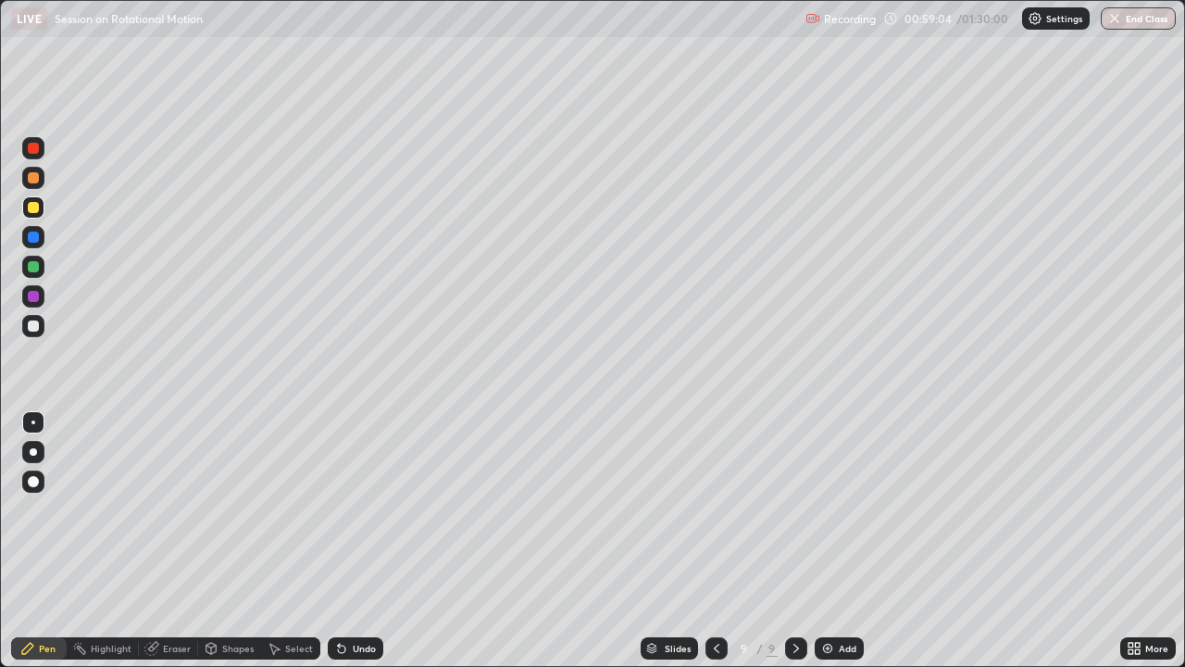
click at [52, 509] on div "Pen" at bounding box center [47, 647] width 17 height 9
click at [38, 300] on div at bounding box center [33, 296] width 22 height 22
click at [44, 320] on div at bounding box center [33, 326] width 22 height 22
click at [709, 509] on icon at bounding box center [716, 648] width 15 height 15
click at [799, 509] on div at bounding box center [796, 648] width 22 height 22
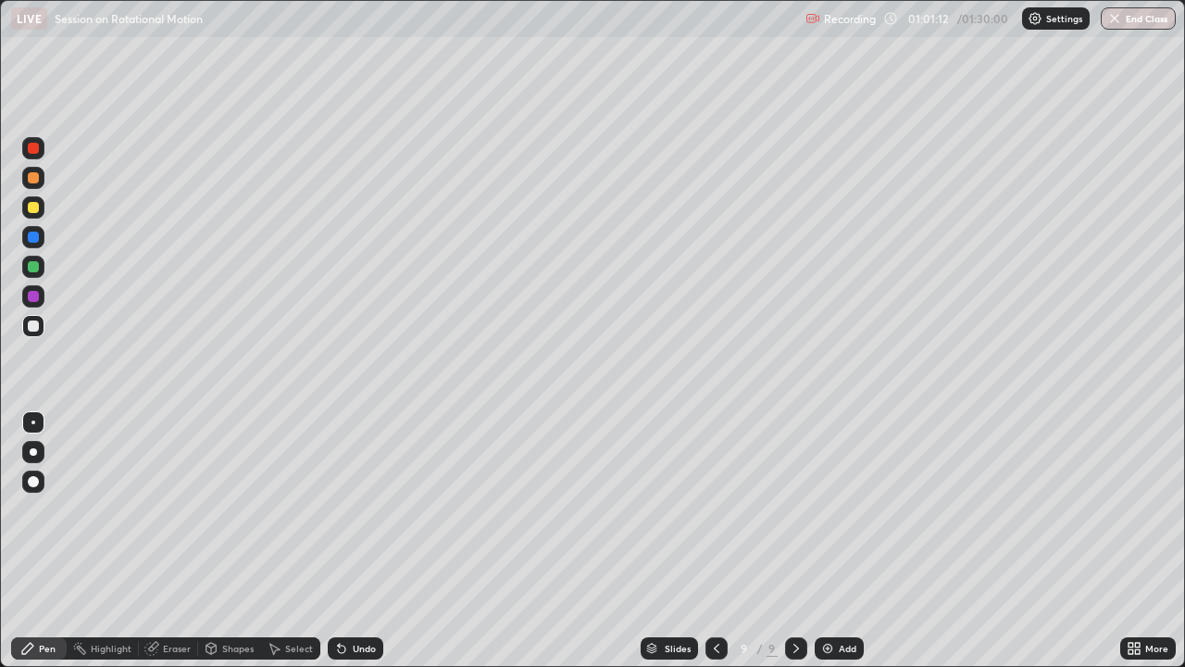
click at [715, 509] on icon at bounding box center [716, 648] width 15 height 15
click at [795, 509] on icon at bounding box center [796, 647] width 6 height 9
click at [834, 509] on div "Add" at bounding box center [839, 648] width 49 height 22
click at [713, 509] on icon at bounding box center [716, 647] width 6 height 9
click at [792, 509] on icon at bounding box center [796, 648] width 15 height 15
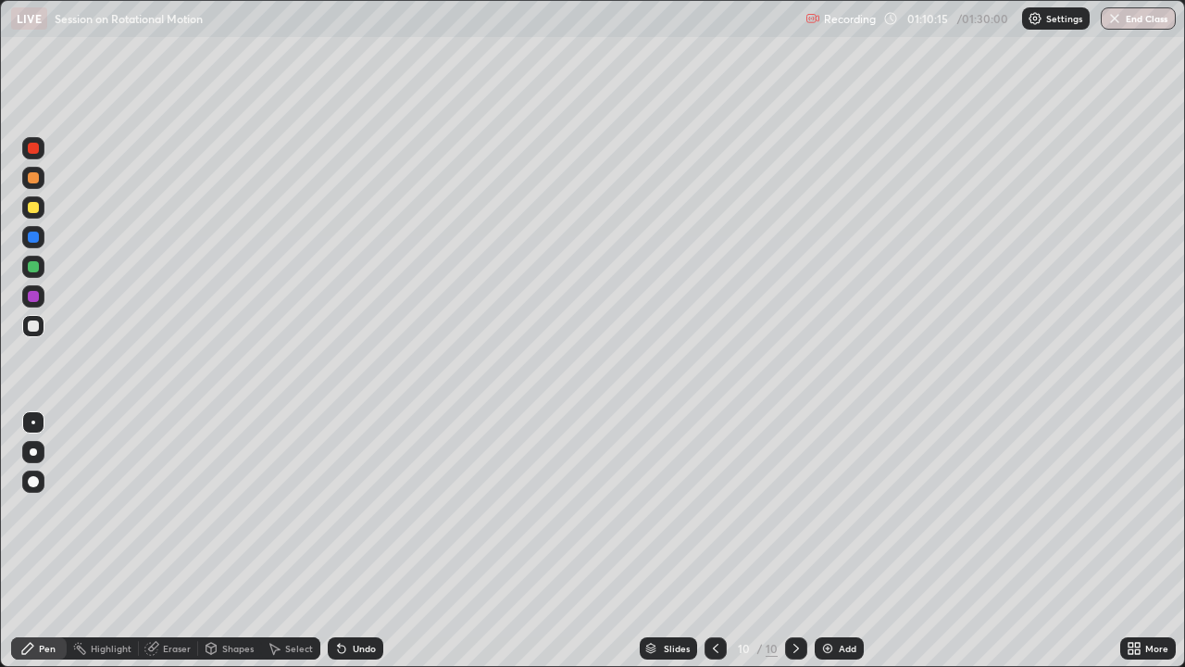
click at [172, 509] on div "Eraser" at bounding box center [177, 647] width 28 height 9
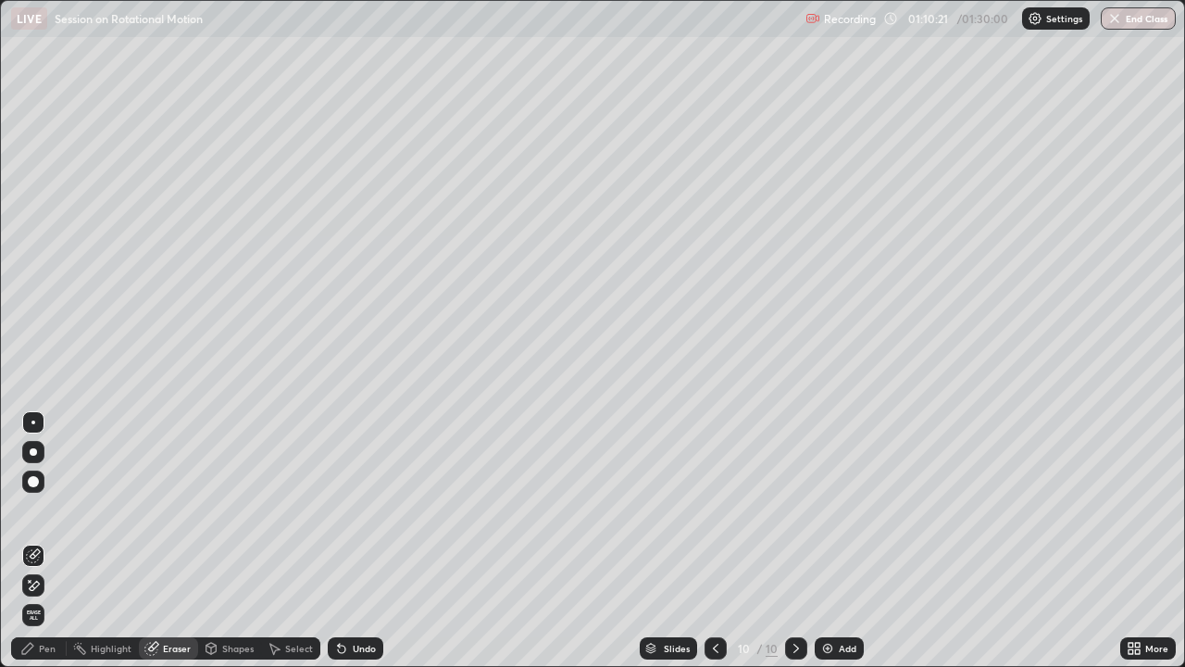
click at [52, 509] on div "Pen" at bounding box center [39, 648] width 56 height 22
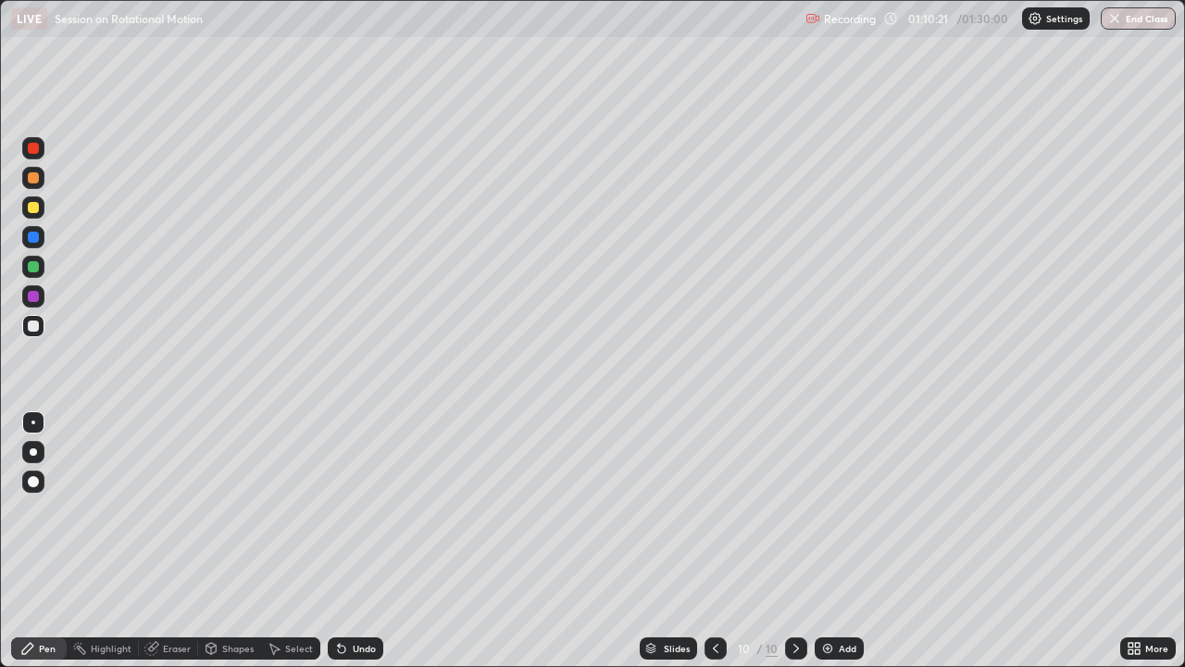
click at [51, 509] on div "Pen" at bounding box center [39, 648] width 56 height 22
click at [54, 509] on div "Pen" at bounding box center [47, 647] width 17 height 9
click at [44, 211] on div at bounding box center [33, 207] width 22 height 22
click at [712, 509] on icon at bounding box center [715, 648] width 15 height 15
click at [793, 509] on icon at bounding box center [796, 648] width 15 height 15
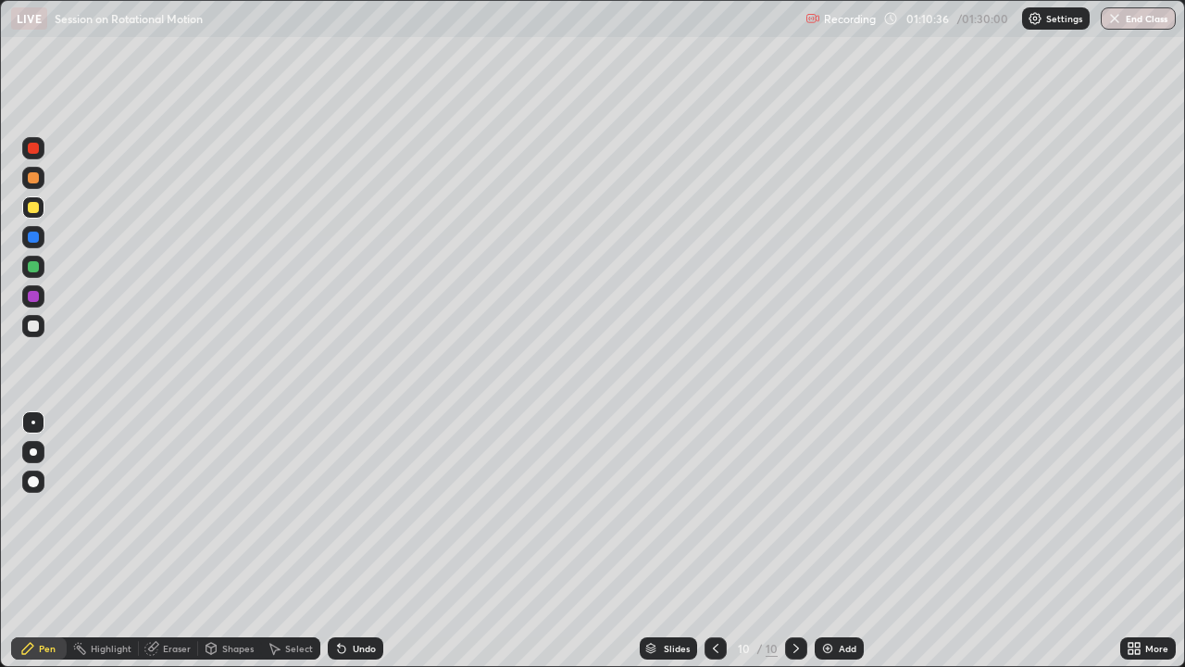
click at [40, 205] on div at bounding box center [33, 207] width 22 height 22
click at [356, 509] on div "Undo" at bounding box center [364, 647] width 23 height 9
click at [356, 509] on div "Undo" at bounding box center [356, 648] width 56 height 22
click at [354, 509] on div "Undo" at bounding box center [356, 648] width 56 height 22
click at [353, 509] on div "Undo" at bounding box center [356, 648] width 56 height 22
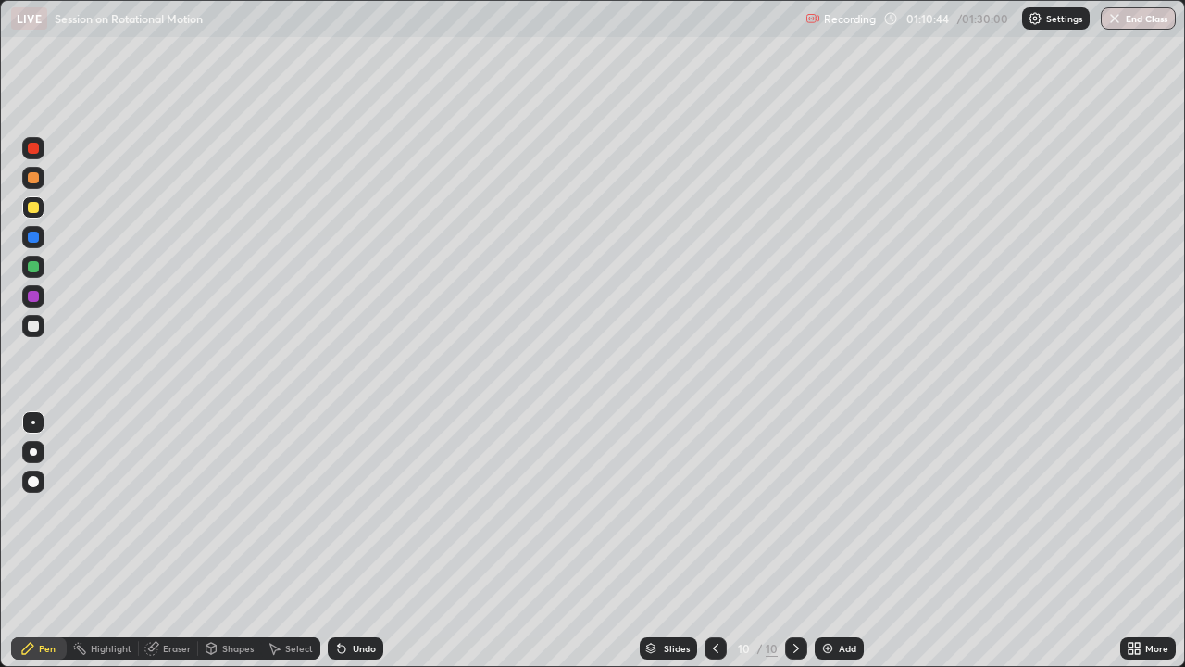
click at [354, 509] on div "Undo" at bounding box center [356, 648] width 56 height 22
click at [357, 509] on div "Undo" at bounding box center [356, 648] width 56 height 22
click at [359, 509] on div "Undo" at bounding box center [356, 648] width 56 height 22
click at [360, 509] on div "Undo" at bounding box center [356, 648] width 56 height 22
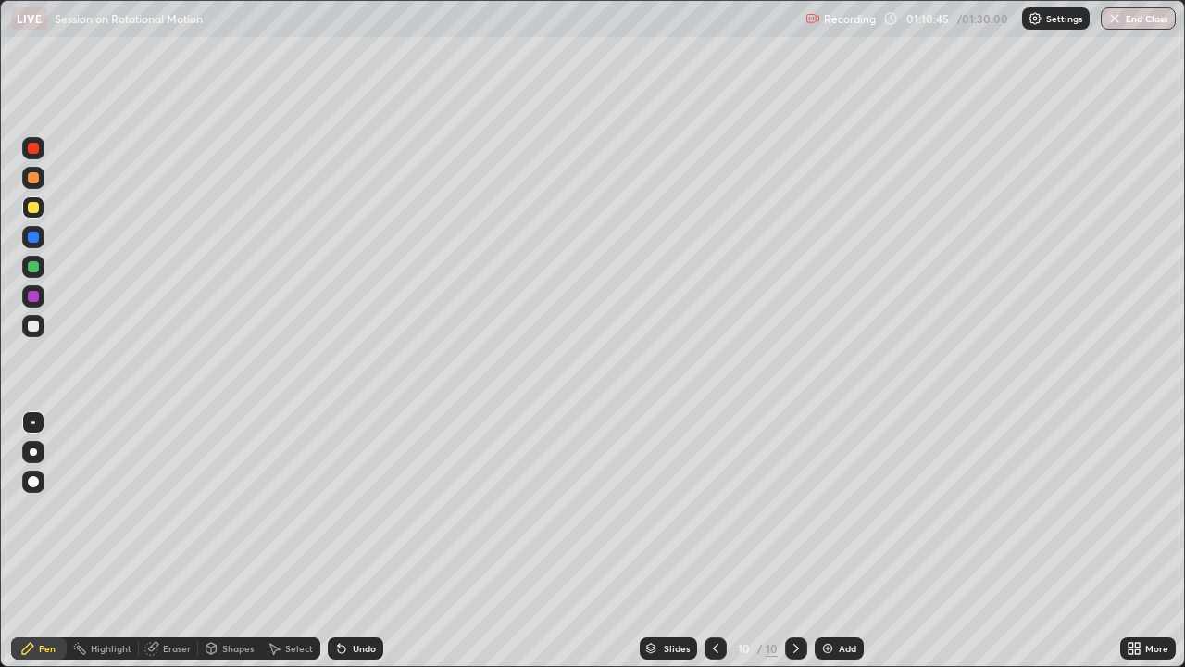
click at [359, 509] on div "Undo" at bounding box center [356, 648] width 56 height 22
click at [360, 509] on div "Undo" at bounding box center [356, 648] width 56 height 22
click at [361, 509] on div "Undo" at bounding box center [356, 648] width 56 height 22
click at [362, 509] on div "Undo" at bounding box center [356, 648] width 56 height 22
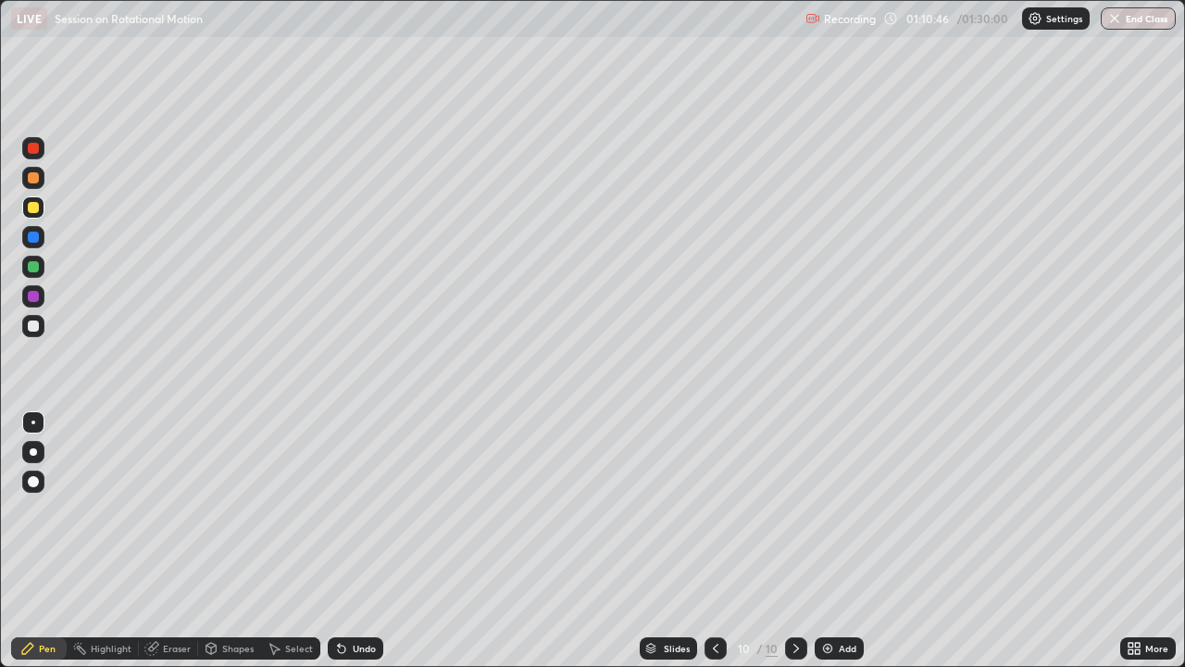
click at [362, 509] on div "Undo" at bounding box center [356, 648] width 56 height 22
click at [359, 509] on div "Undo" at bounding box center [356, 648] width 56 height 22
click at [360, 509] on div "Undo" at bounding box center [356, 648] width 56 height 22
click at [361, 509] on div "Undo" at bounding box center [356, 648] width 56 height 22
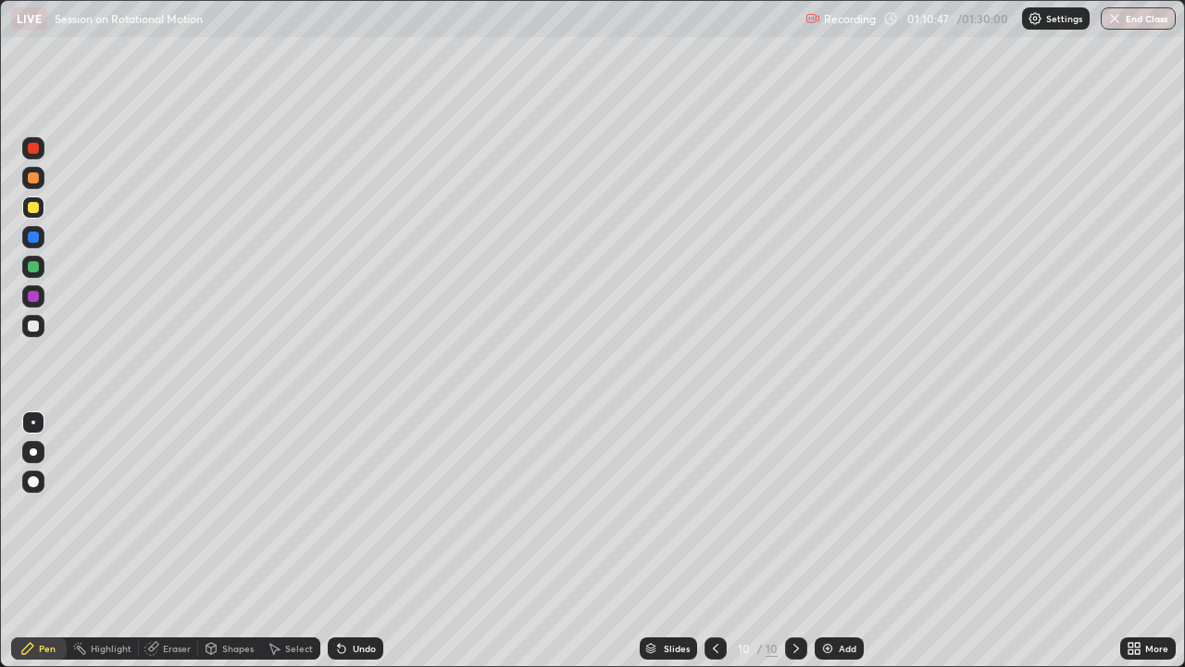
click at [364, 509] on div "Undo" at bounding box center [356, 648] width 56 height 22
click at [45, 509] on div "Pen" at bounding box center [47, 647] width 17 height 9
click at [41, 243] on div at bounding box center [33, 237] width 22 height 22
click at [831, 509] on img at bounding box center [827, 648] width 15 height 15
click at [38, 181] on div at bounding box center [33, 177] width 11 height 11
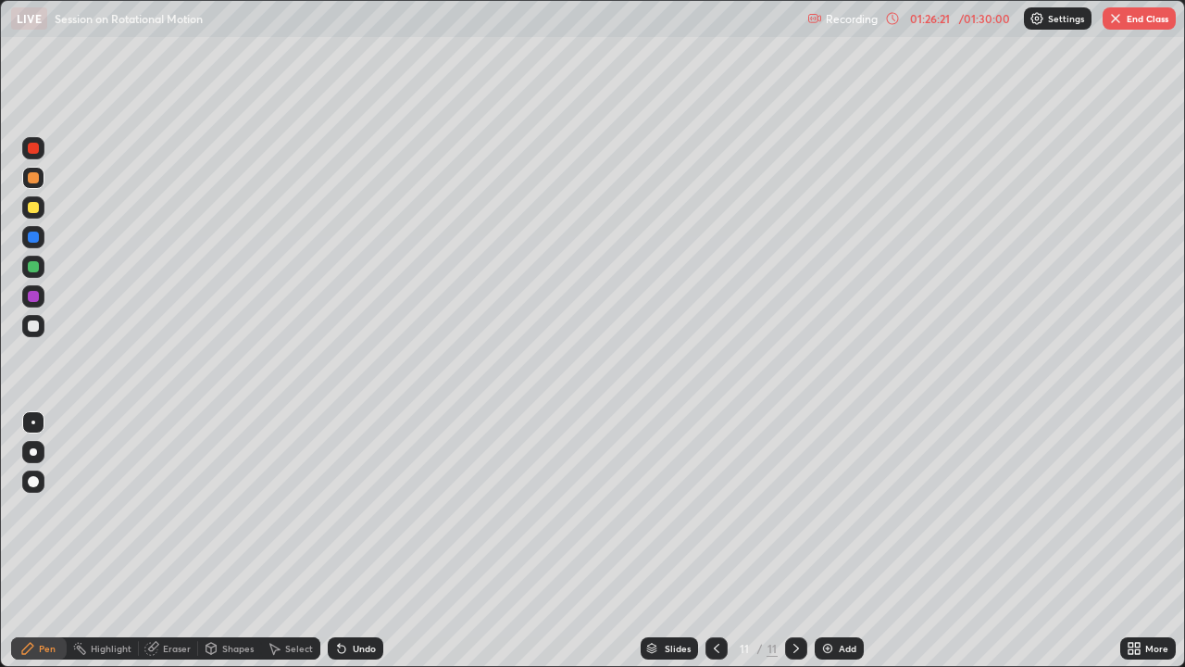
click at [365, 509] on div "Undo" at bounding box center [364, 647] width 23 height 9
click at [834, 509] on div "Add" at bounding box center [839, 648] width 49 height 22
click at [369, 509] on div "Undo" at bounding box center [364, 647] width 23 height 9
click at [369, 509] on div "Undo" at bounding box center [356, 648] width 56 height 22
click at [373, 509] on div "Undo" at bounding box center [356, 648] width 56 height 22
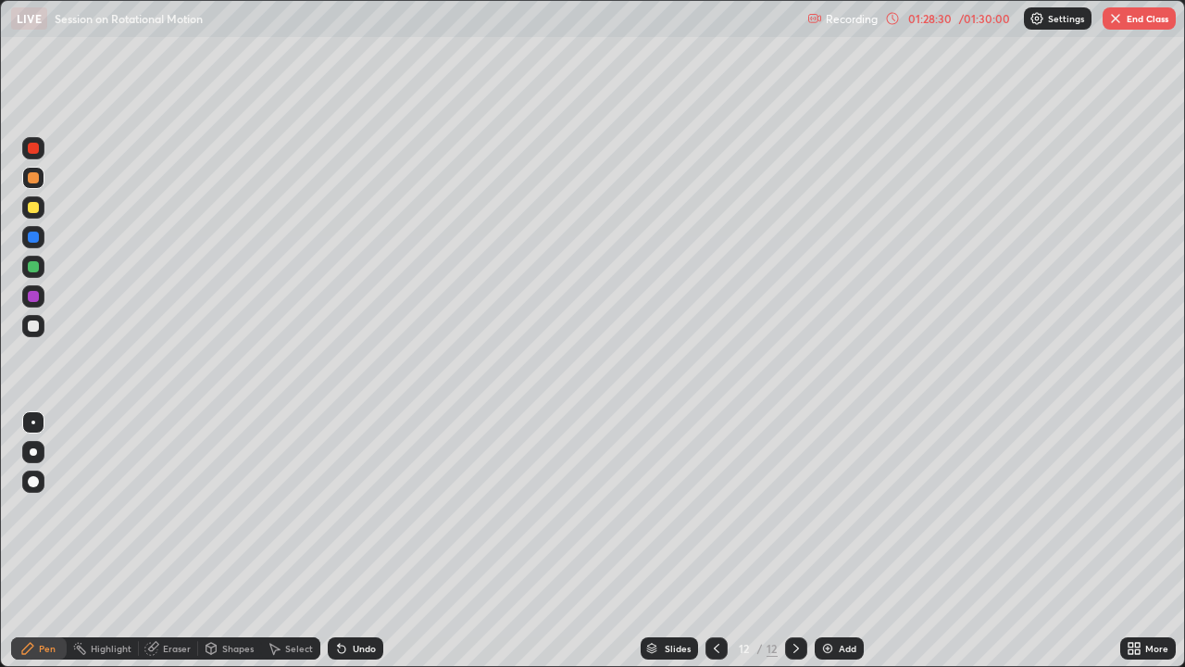
click at [376, 509] on div "Undo" at bounding box center [356, 648] width 56 height 22
click at [377, 509] on div "Undo" at bounding box center [356, 648] width 56 height 22
click at [378, 509] on div "Undo" at bounding box center [356, 648] width 56 height 22
click at [377, 509] on div "Undo" at bounding box center [356, 648] width 56 height 22
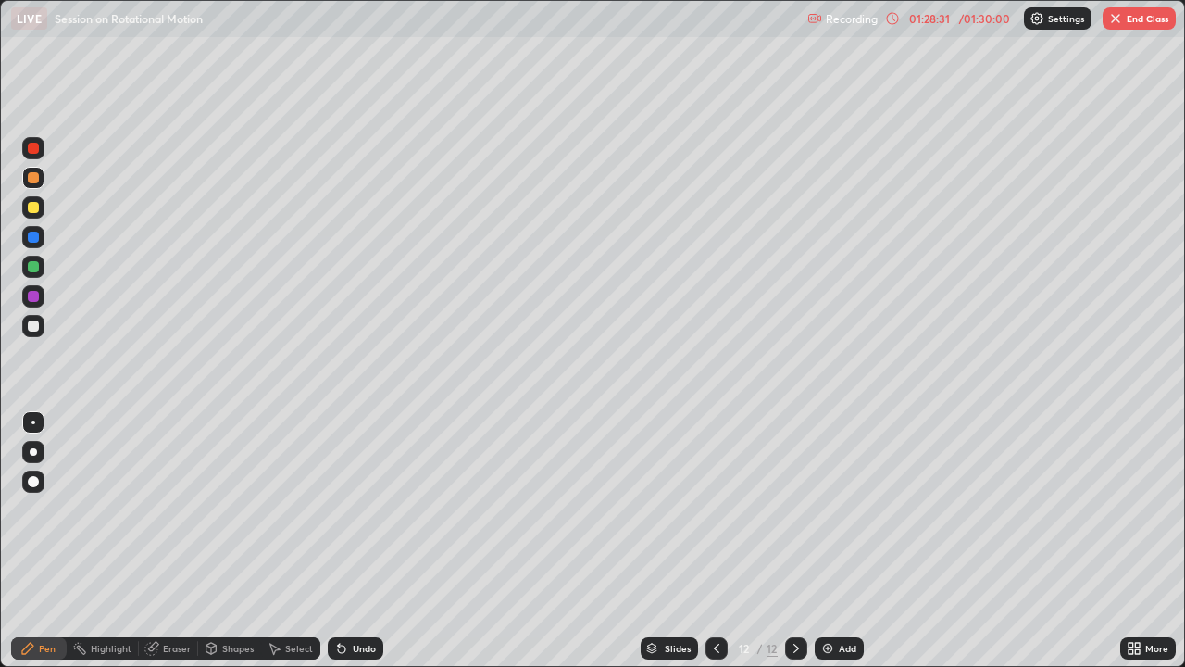
click at [367, 509] on div "Undo" at bounding box center [356, 648] width 56 height 22
click at [373, 509] on div "Undo" at bounding box center [356, 648] width 56 height 22
click at [369, 509] on div "Undo" at bounding box center [356, 648] width 56 height 22
click at [717, 509] on div at bounding box center [717, 648] width 22 height 37
click at [794, 509] on icon at bounding box center [796, 648] width 15 height 15
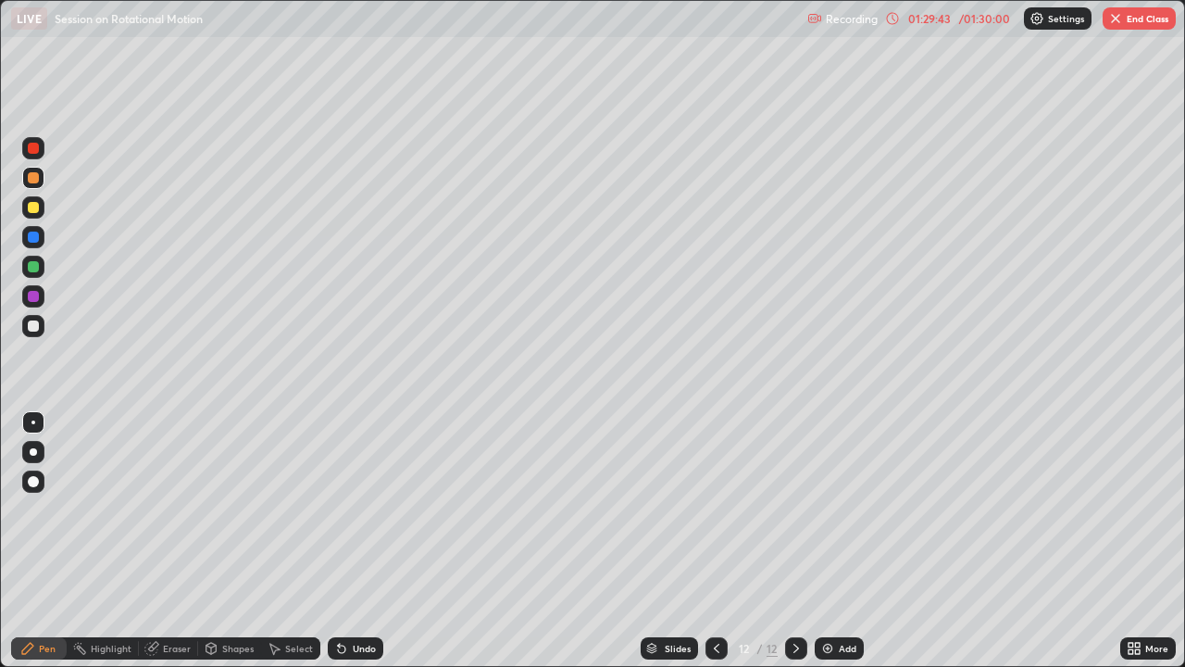
click at [174, 509] on div "Eraser" at bounding box center [177, 647] width 28 height 9
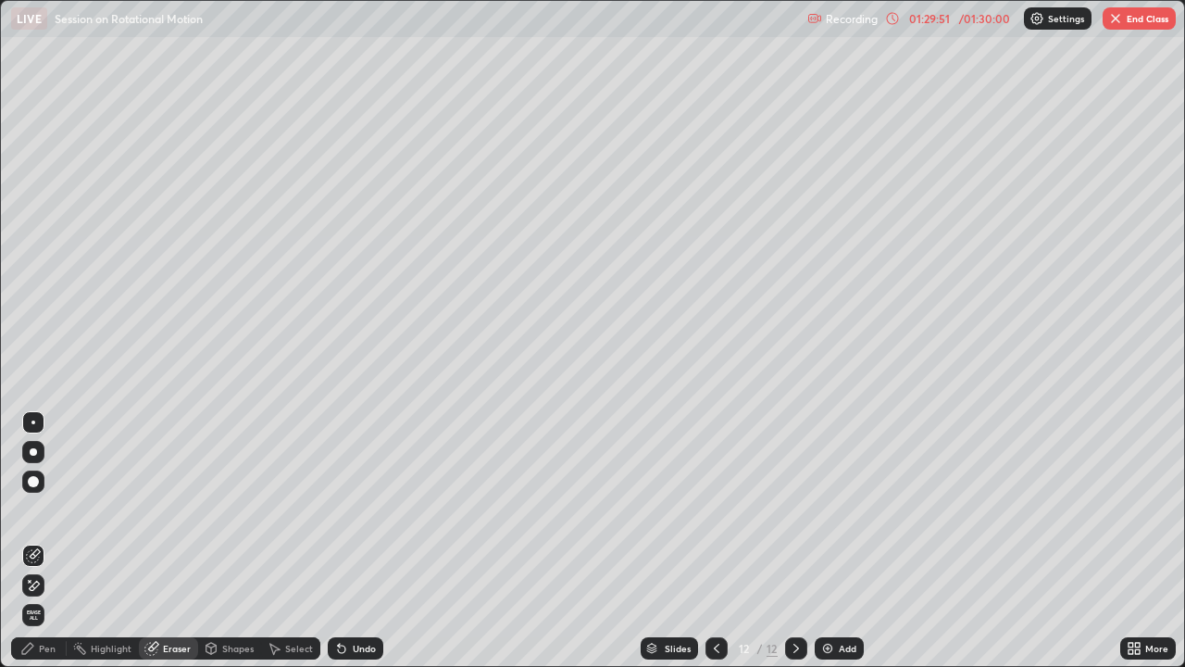
click at [44, 509] on div "Pen" at bounding box center [47, 647] width 17 height 9
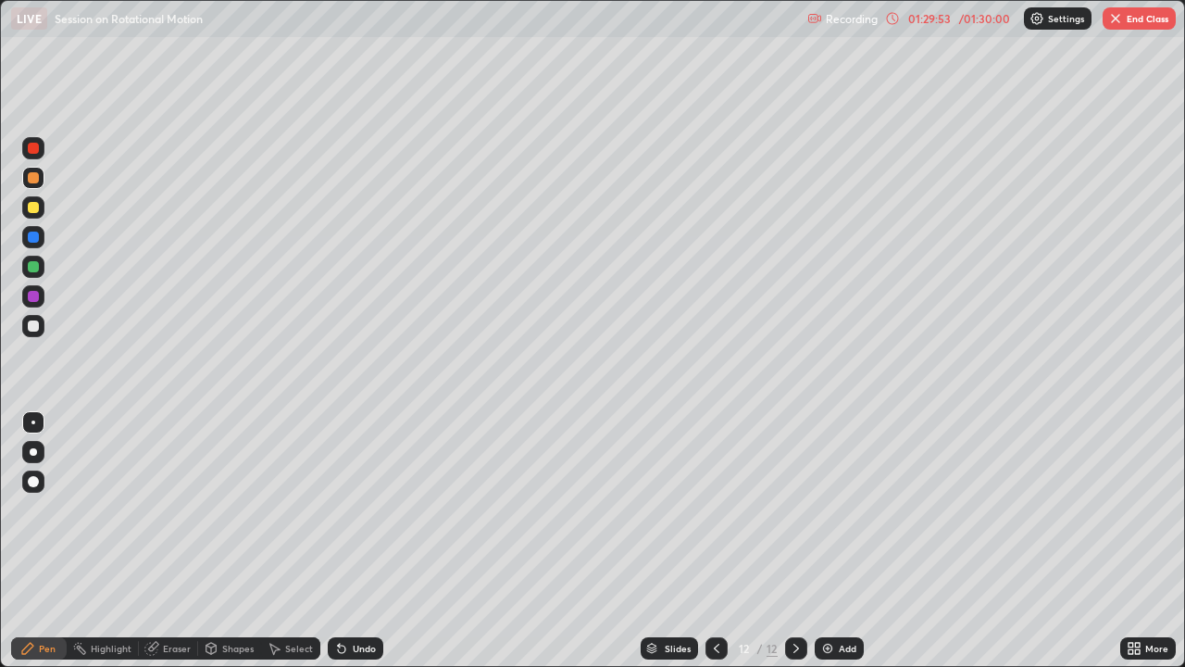
click at [36, 216] on div at bounding box center [33, 207] width 22 height 22
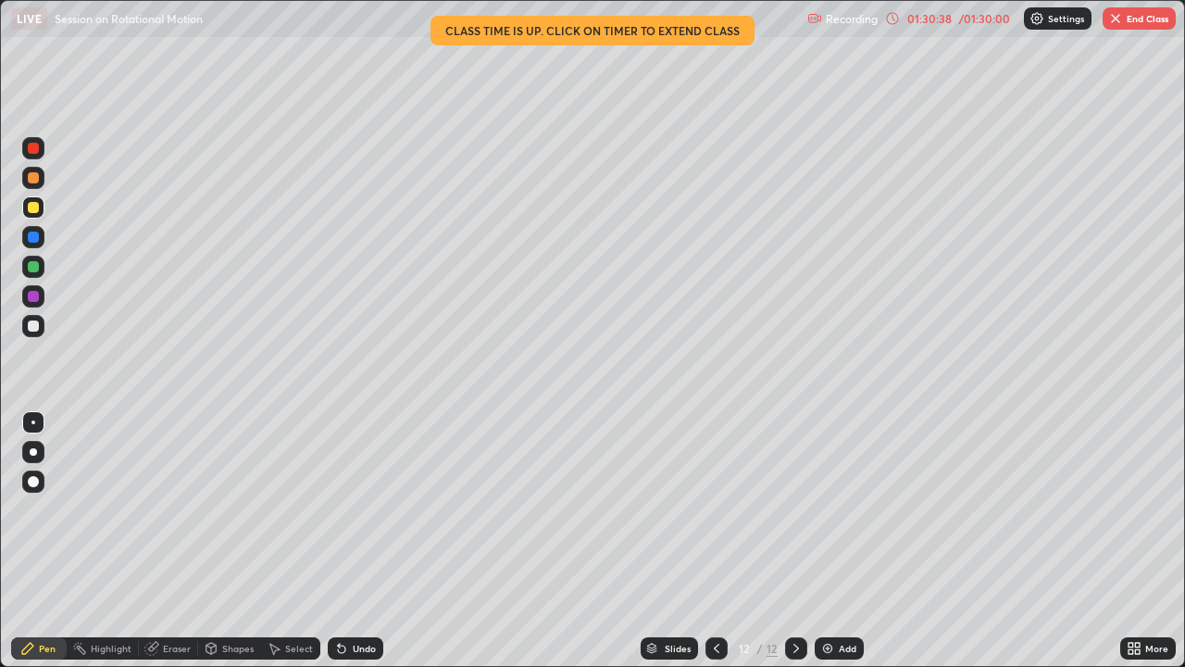
click at [182, 509] on div "Eraser" at bounding box center [177, 647] width 28 height 9
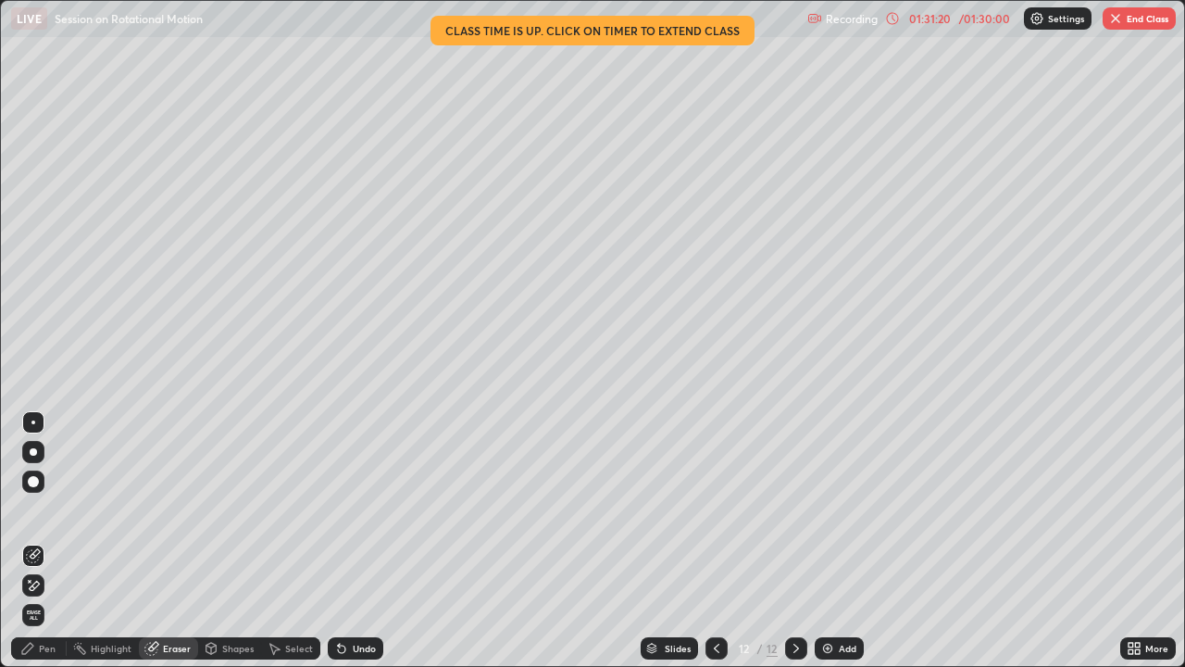
click at [717, 509] on icon at bounding box center [716, 648] width 15 height 15
click at [794, 509] on icon at bounding box center [796, 647] width 6 height 9
click at [1144, 22] on button "End Class" at bounding box center [1139, 18] width 73 height 22
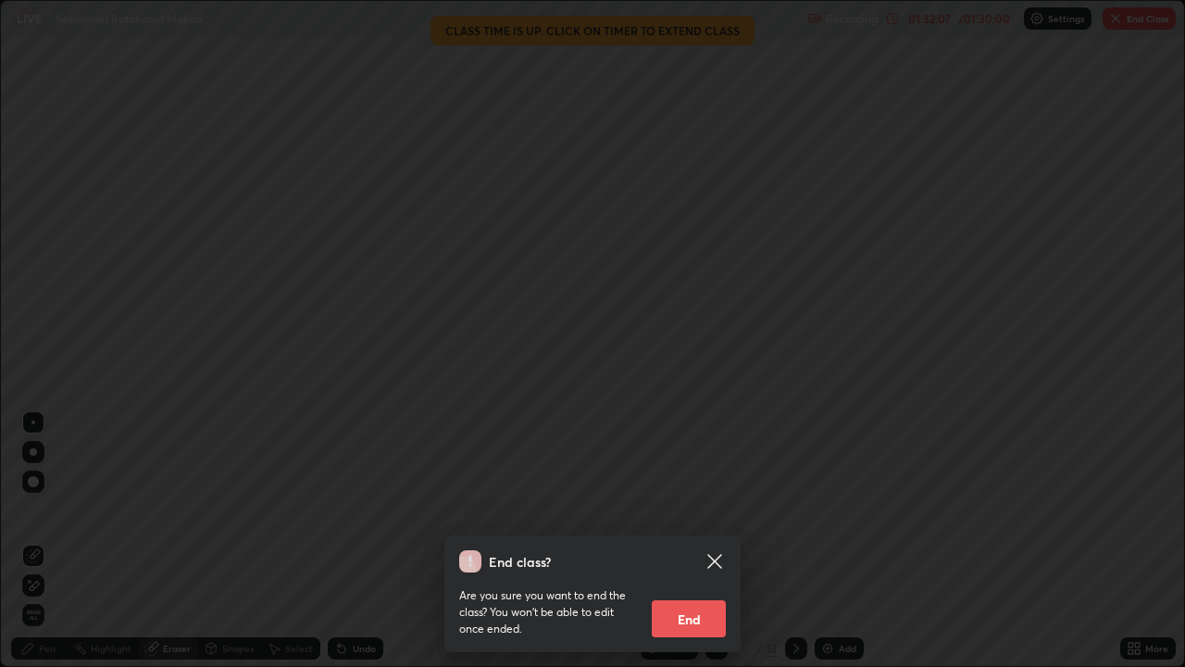
click at [673, 509] on button "End" at bounding box center [689, 618] width 74 height 37
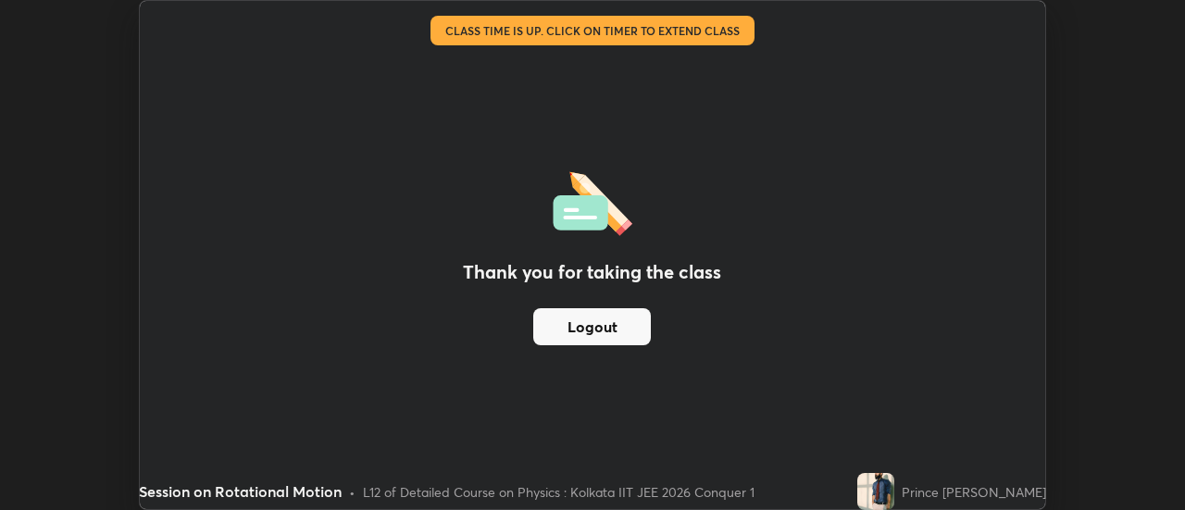
scroll to position [92080, 91405]
